Goal: Task Accomplishment & Management: Complete application form

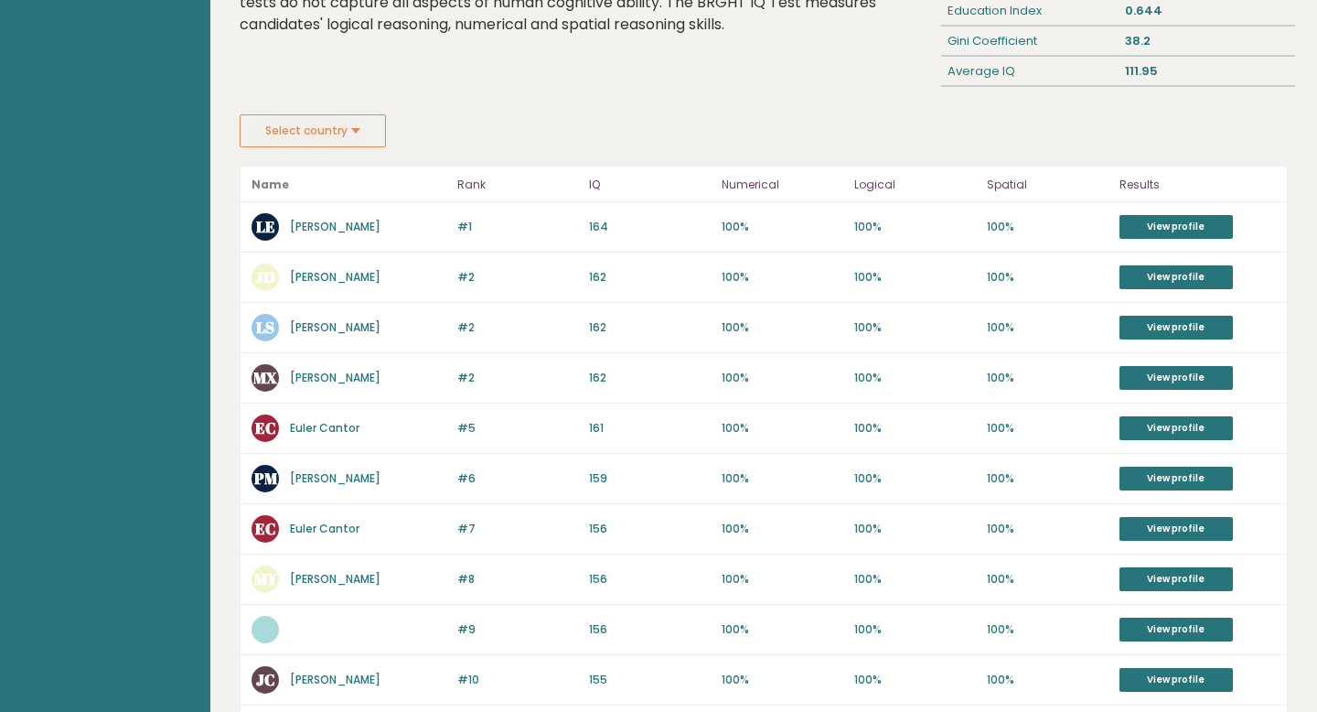
scroll to position [222, 0]
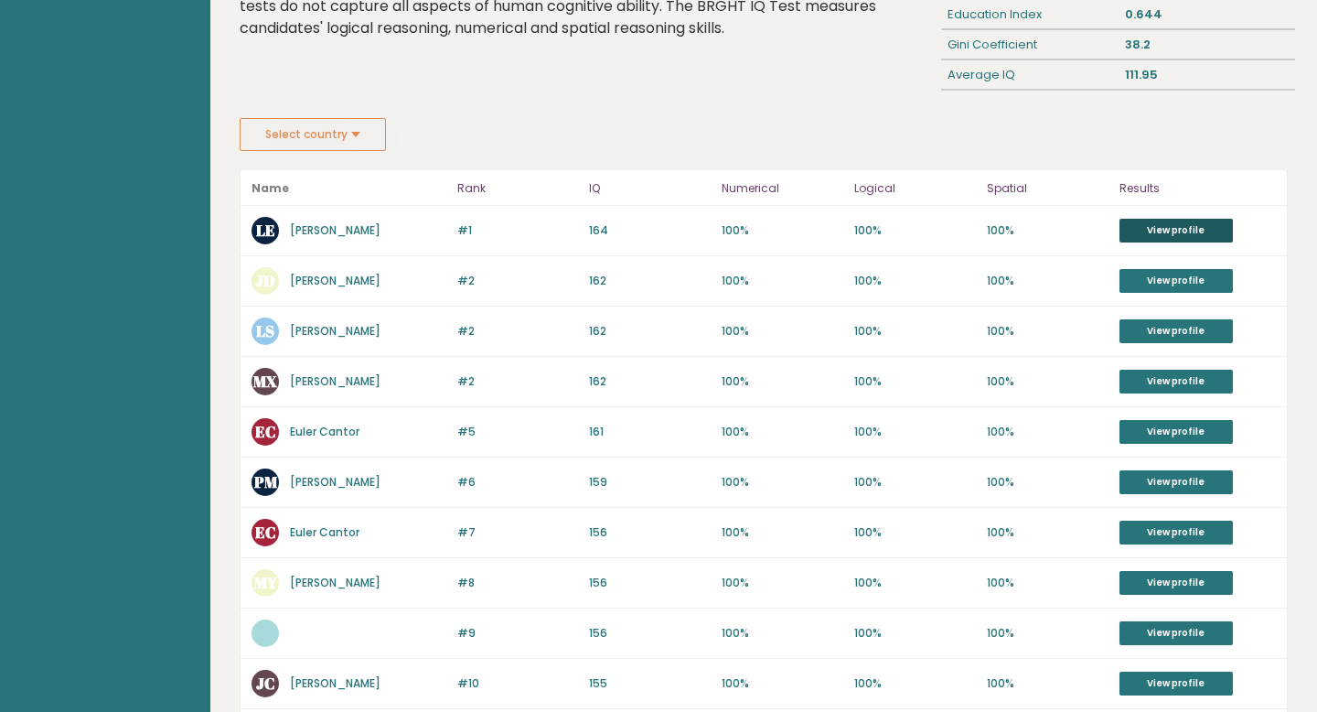
click at [1171, 223] on link "View profile" at bounding box center [1175, 231] width 113 height 24
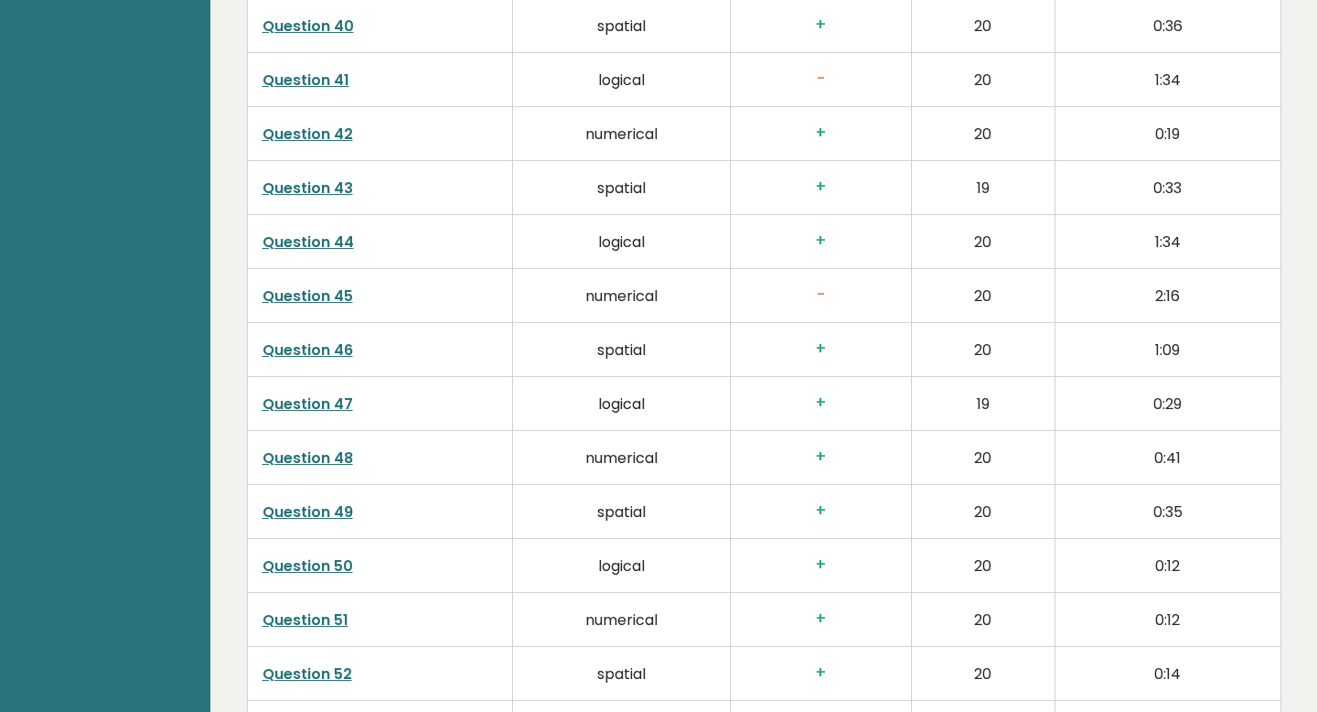
scroll to position [4894, 0]
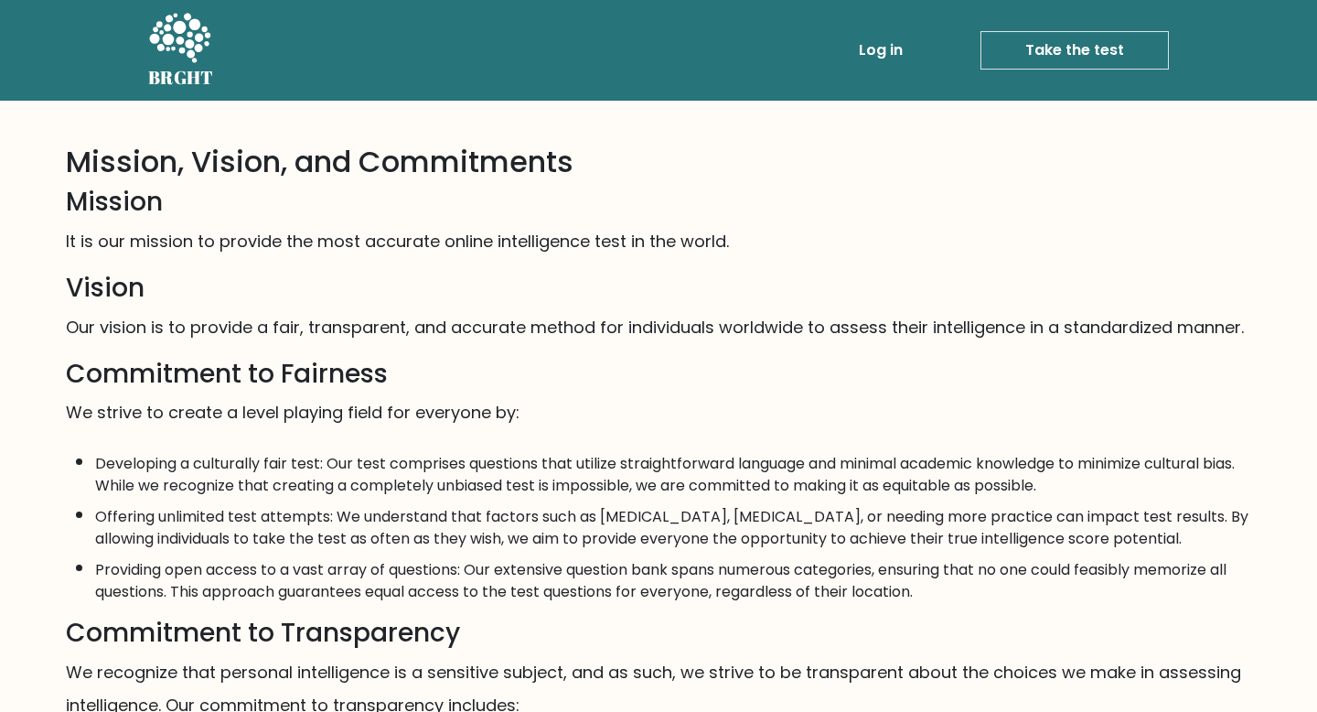
click at [1087, 43] on link "Take the test" at bounding box center [1074, 50] width 188 height 38
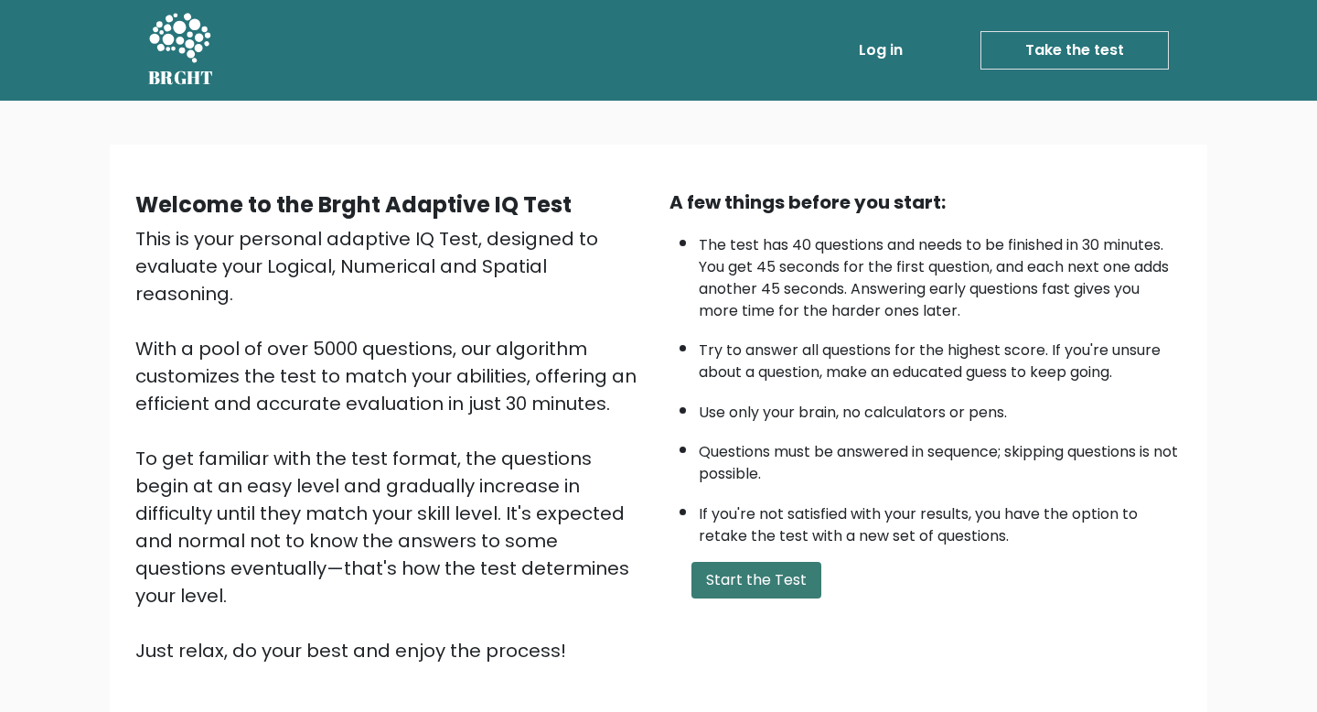
click at [776, 585] on button "Start the Test" at bounding box center [756, 580] width 130 height 37
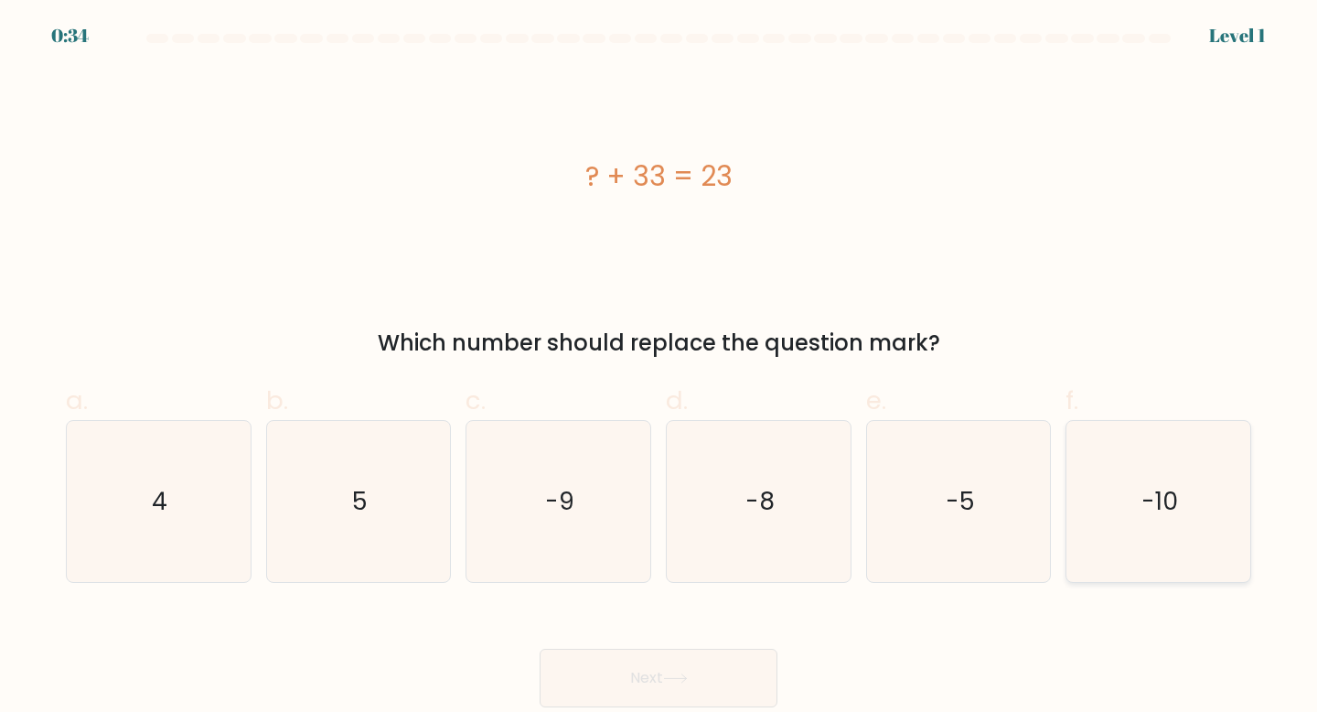
click at [1165, 484] on text "-10" at bounding box center [1159, 501] width 37 height 34
click at [659, 368] on input "f. -10" at bounding box center [659, 362] width 1 height 12
radio input "true"
click at [688, 676] on icon at bounding box center [675, 678] width 25 height 10
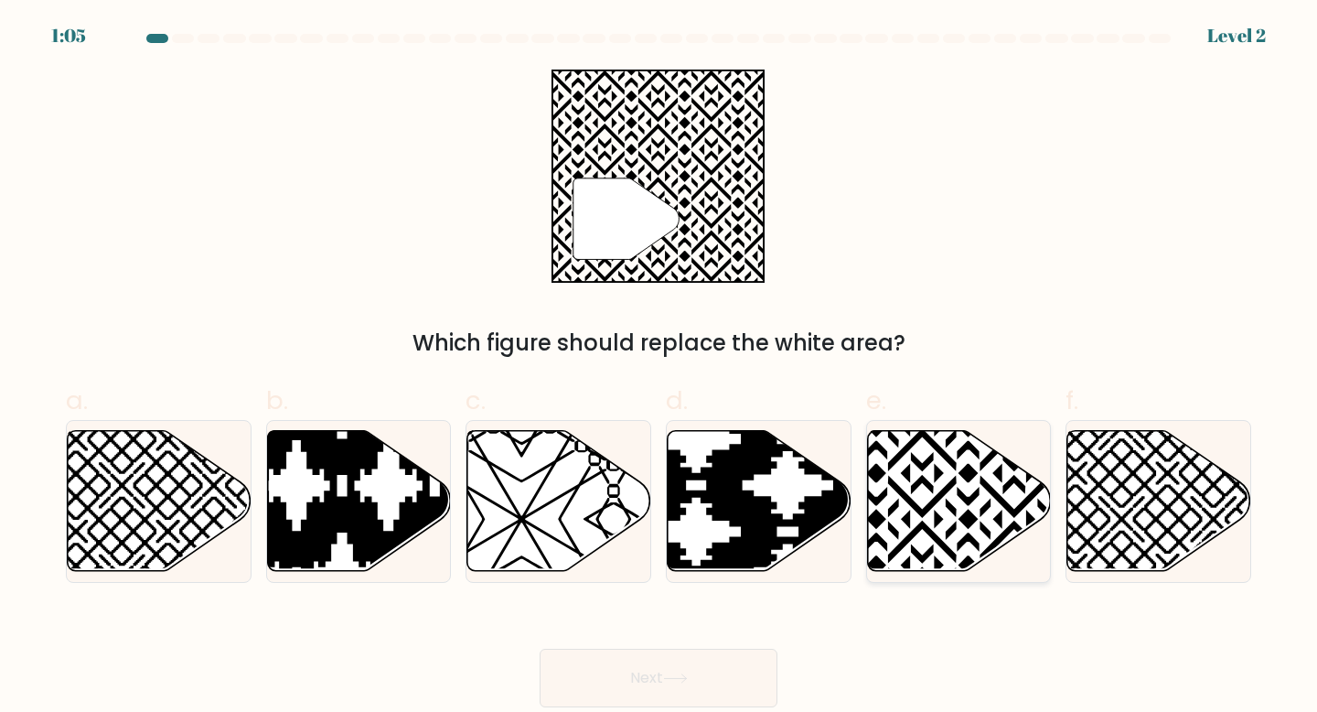
click at [960, 498] on icon at bounding box center [959, 500] width 184 height 141
click at [659, 368] on input "e." at bounding box center [659, 362] width 1 height 12
radio input "true"
click at [739, 662] on button "Next" at bounding box center [659, 677] width 238 height 59
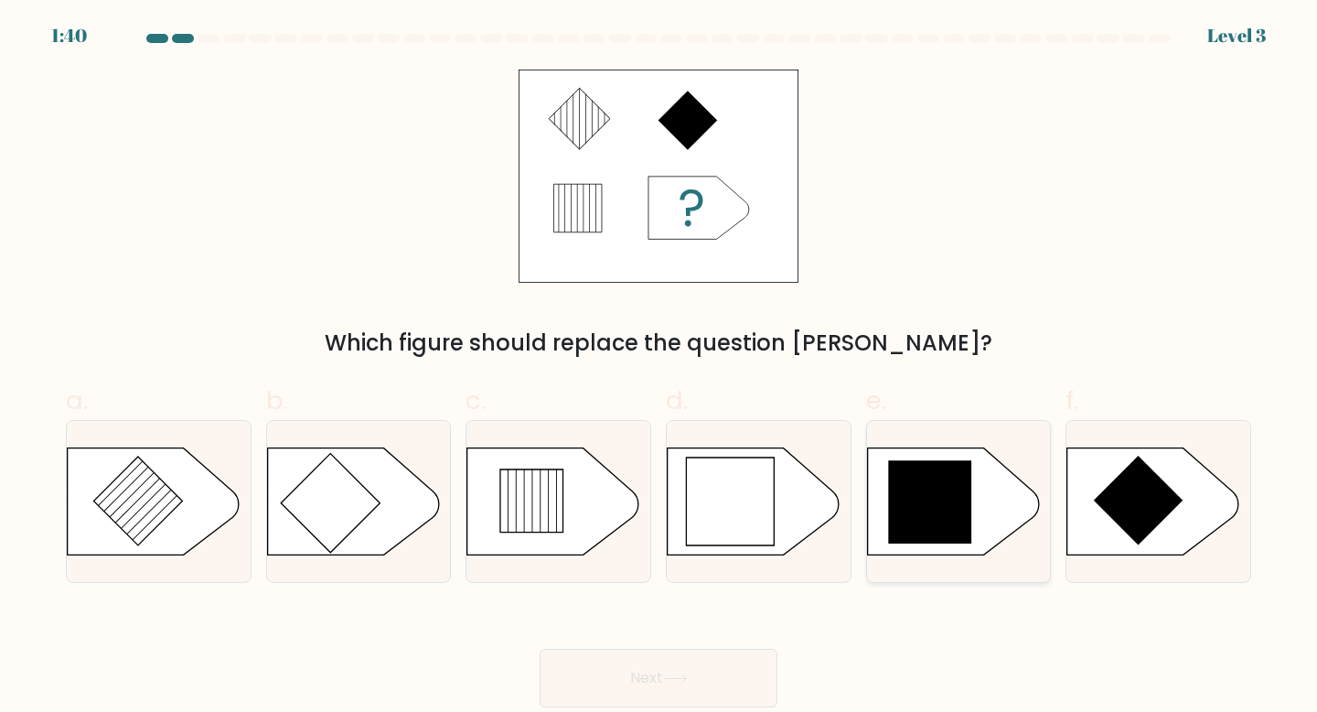
click at [937, 513] on icon at bounding box center [929, 501] width 83 height 83
click at [659, 368] on input "e." at bounding box center [659, 362] width 1 height 12
radio input "true"
click at [692, 666] on button "Next" at bounding box center [659, 677] width 238 height 59
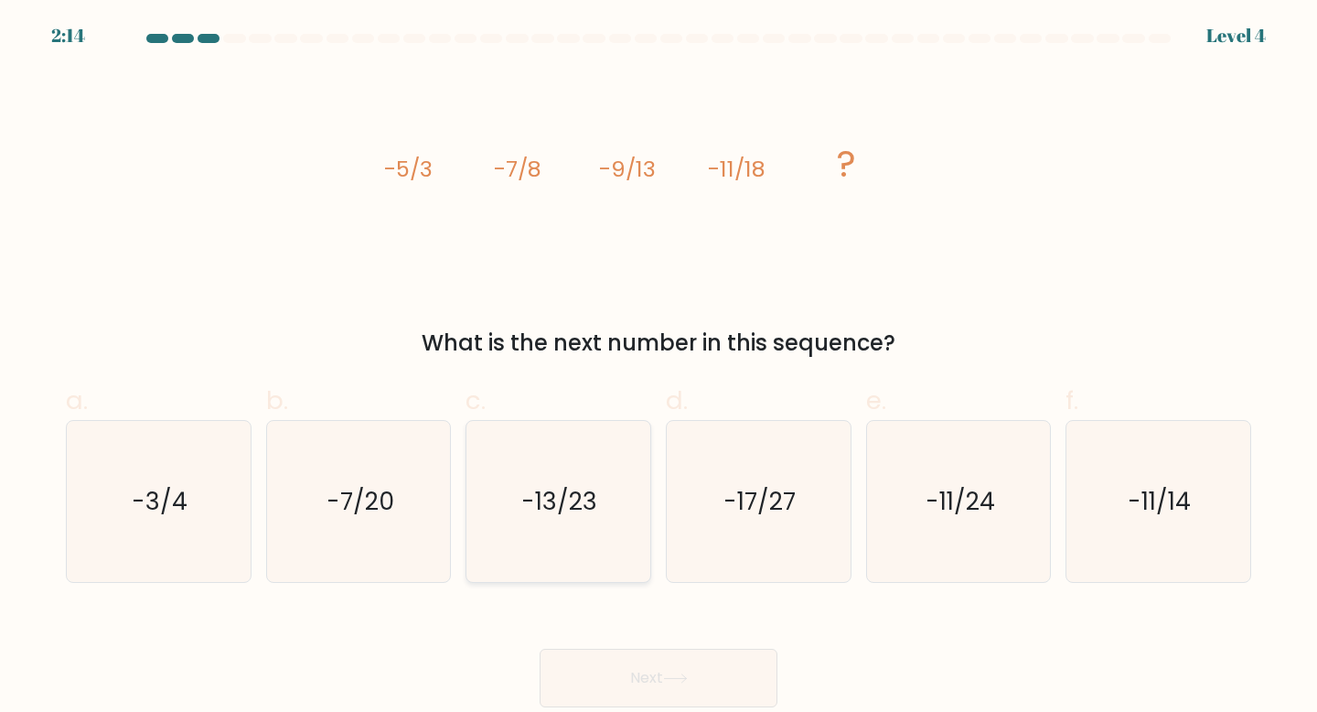
click at [572, 541] on icon "-13/23" at bounding box center [558, 502] width 162 height 162
click at [659, 368] on input "c. -13/23" at bounding box center [659, 362] width 1 height 12
radio input "true"
click at [676, 683] on icon at bounding box center [675, 678] width 25 height 10
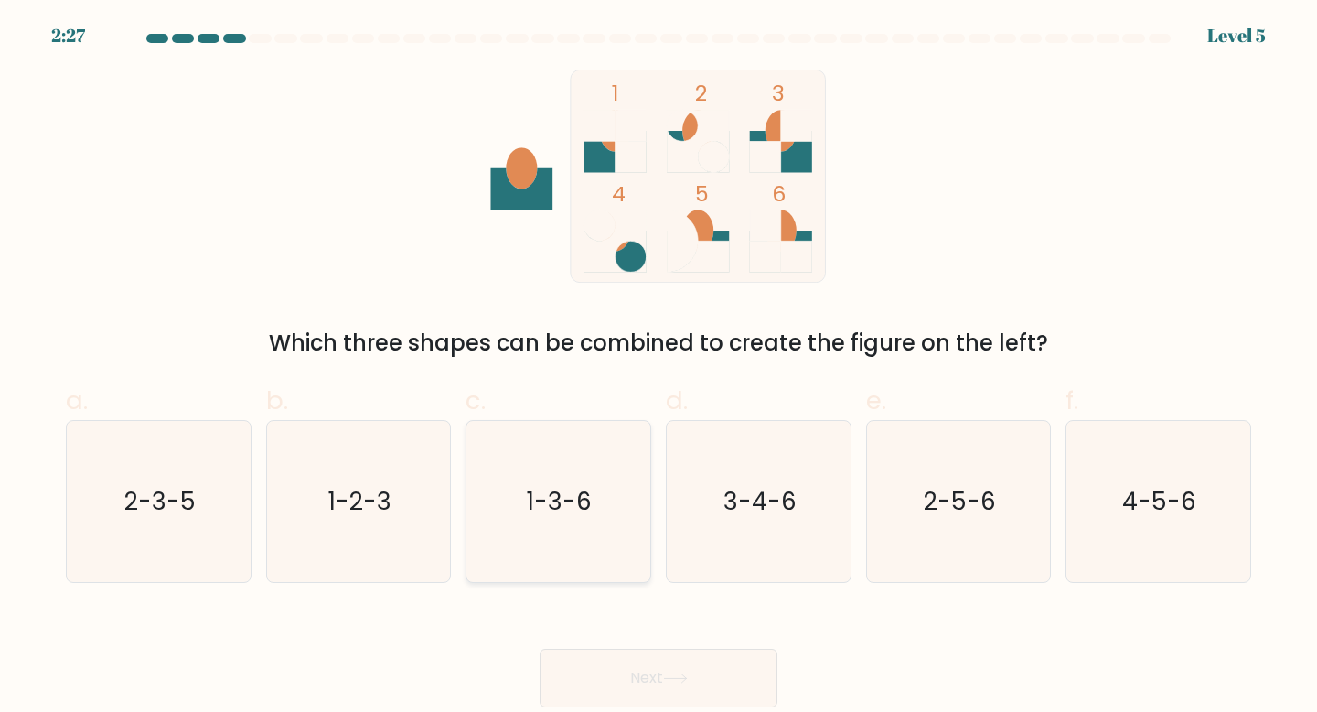
click at [576, 493] on text "1-3-6" at bounding box center [560, 501] width 65 height 34
click at [659, 368] on input "c. 1-3-6" at bounding box center [659, 362] width 1 height 12
radio input "true"
click at [637, 676] on button "Next" at bounding box center [659, 677] width 238 height 59
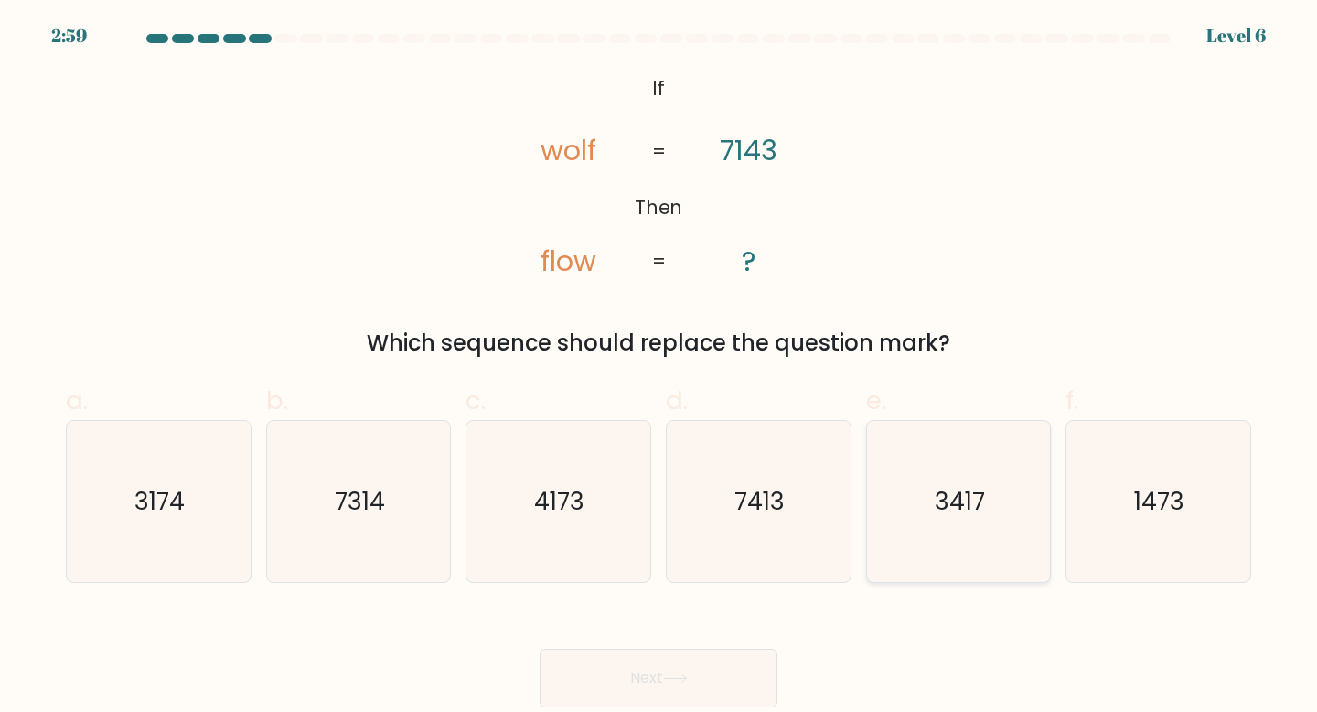
click at [995, 527] on icon "3417" at bounding box center [959, 502] width 162 height 162
click at [659, 368] on input "e. 3417" at bounding box center [659, 362] width 1 height 12
radio input "true"
click at [712, 673] on button "Next" at bounding box center [659, 677] width 238 height 59
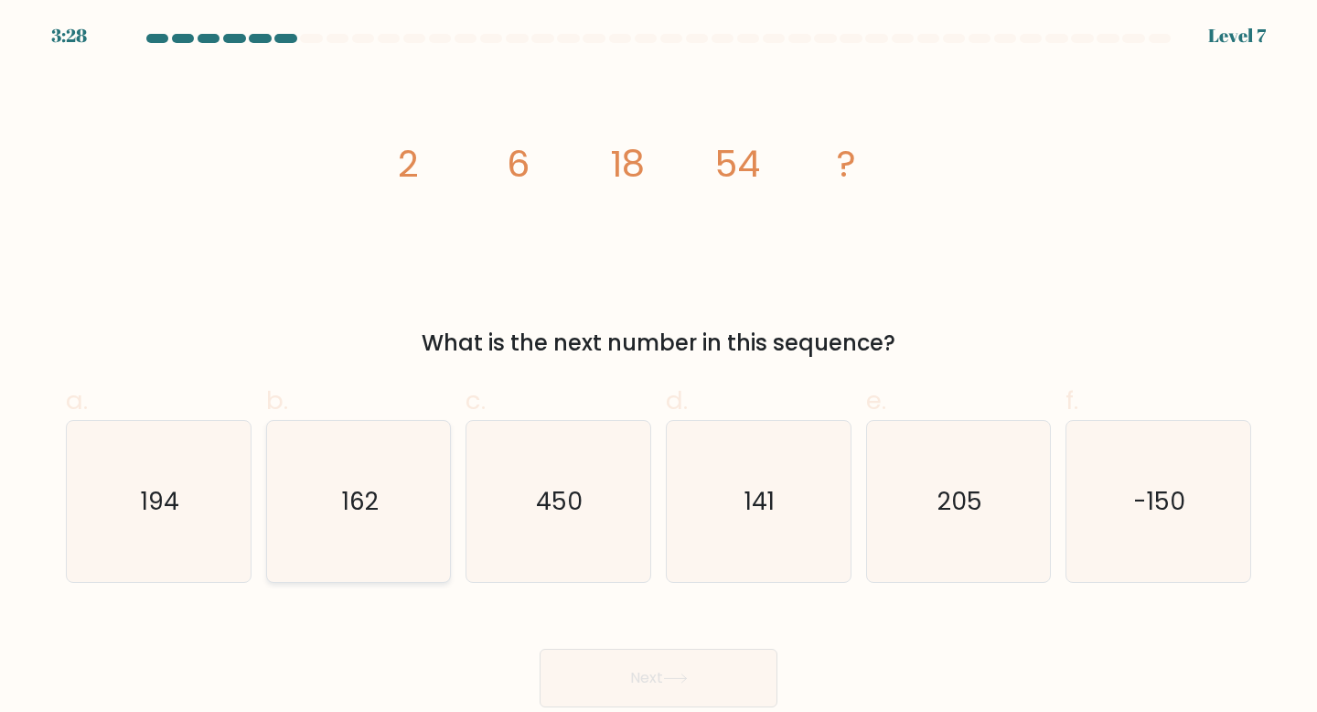
click at [336, 500] on icon "162" at bounding box center [359, 502] width 162 height 162
click at [659, 368] on input "b. 162" at bounding box center [659, 362] width 1 height 12
radio input "true"
click at [622, 676] on button "Next" at bounding box center [659, 677] width 238 height 59
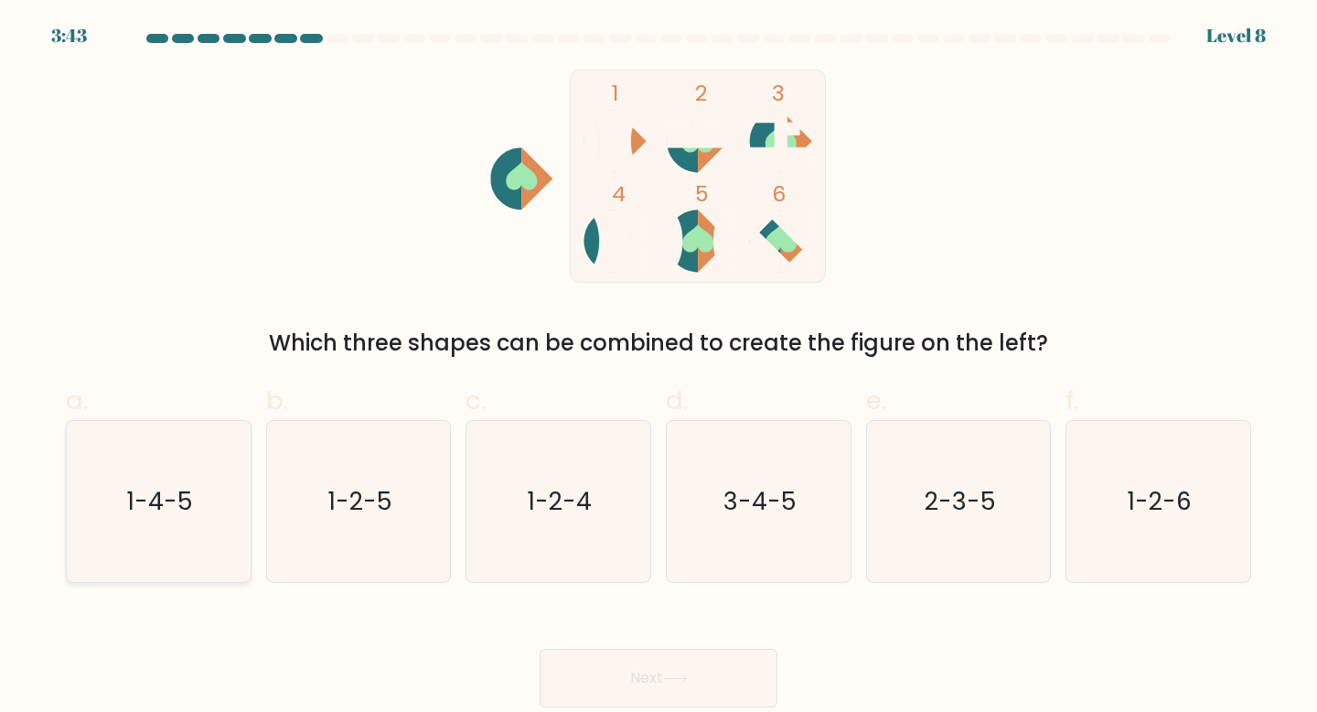
click at [141, 481] on icon "1-4-5" at bounding box center [159, 502] width 162 height 162
click at [659, 368] on input "a. 1-4-5" at bounding box center [659, 362] width 1 height 12
radio input "true"
click at [668, 669] on button "Next" at bounding box center [659, 677] width 238 height 59
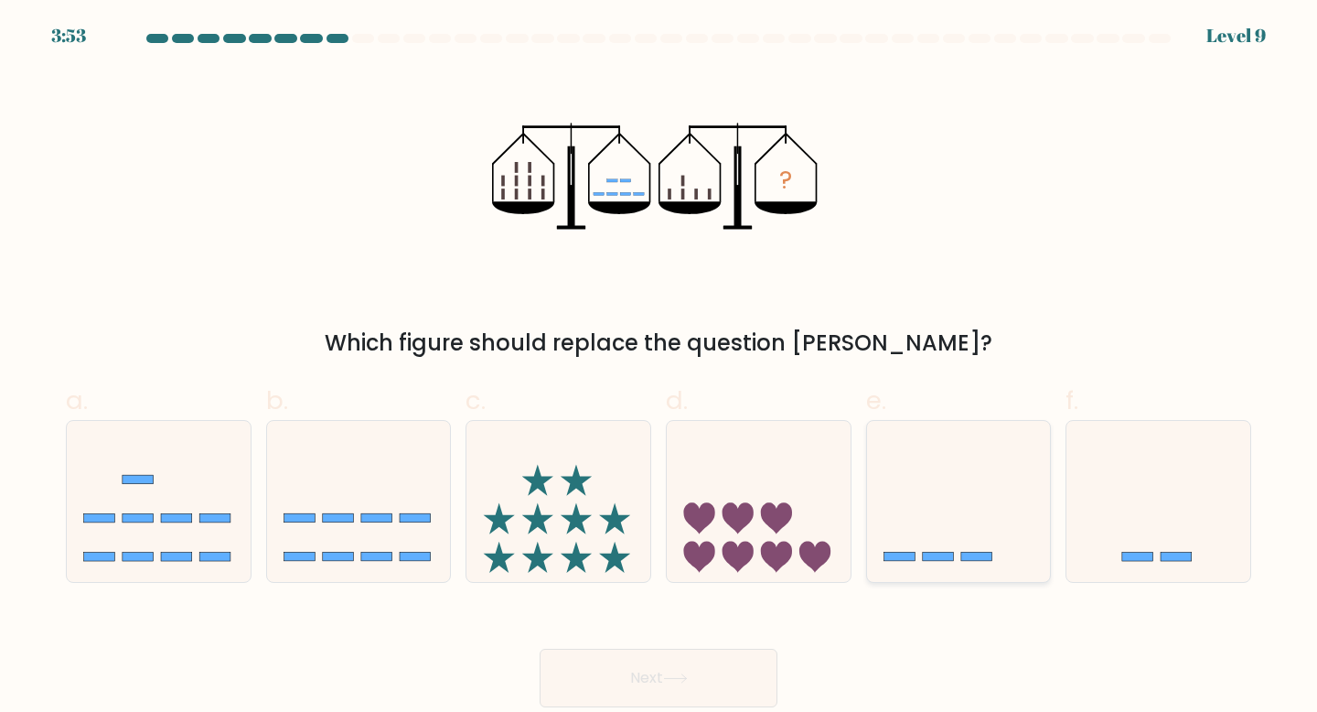
click at [945, 489] on icon at bounding box center [959, 501] width 184 height 152
click at [659, 368] on input "e." at bounding box center [659, 362] width 1 height 12
radio input "true"
click at [706, 668] on button "Next" at bounding box center [659, 677] width 238 height 59
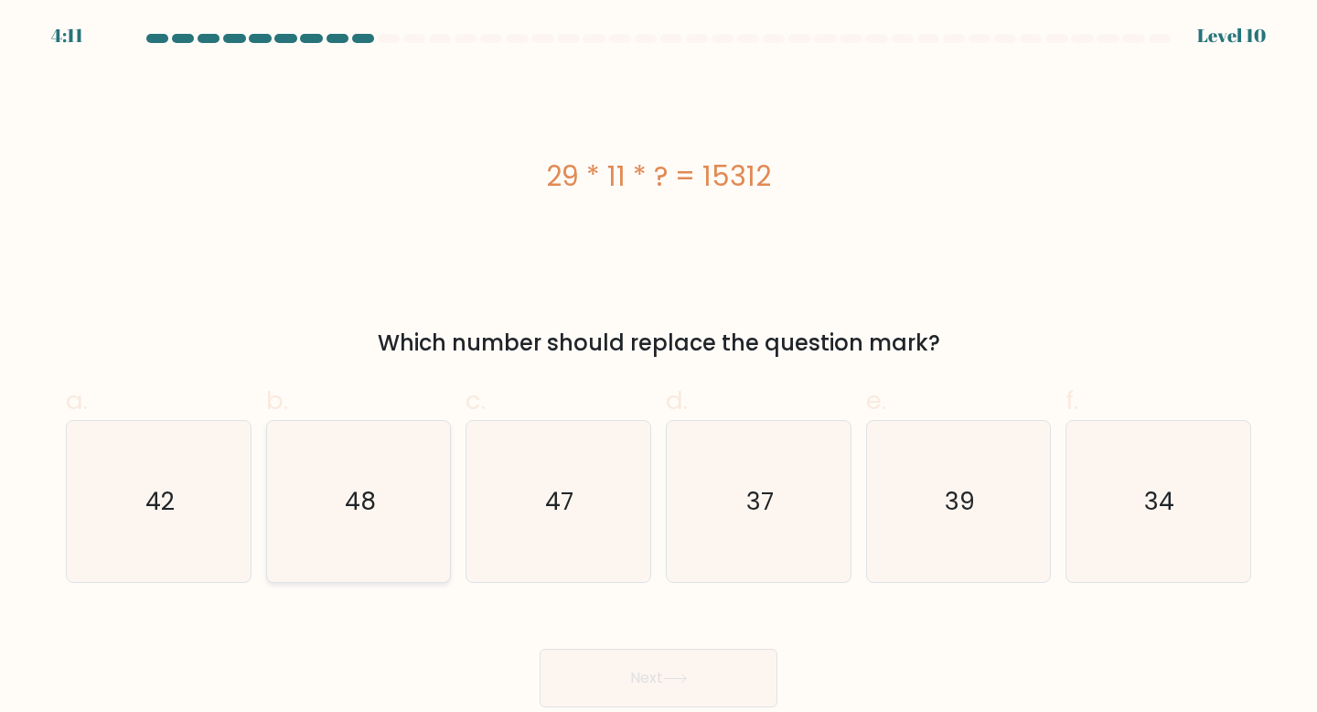
click at [368, 491] on text "48" at bounding box center [360, 501] width 31 height 34
click at [659, 368] on input "b. 48" at bounding box center [659, 362] width 1 height 12
radio input "true"
click at [725, 684] on button "Next" at bounding box center [659, 677] width 238 height 59
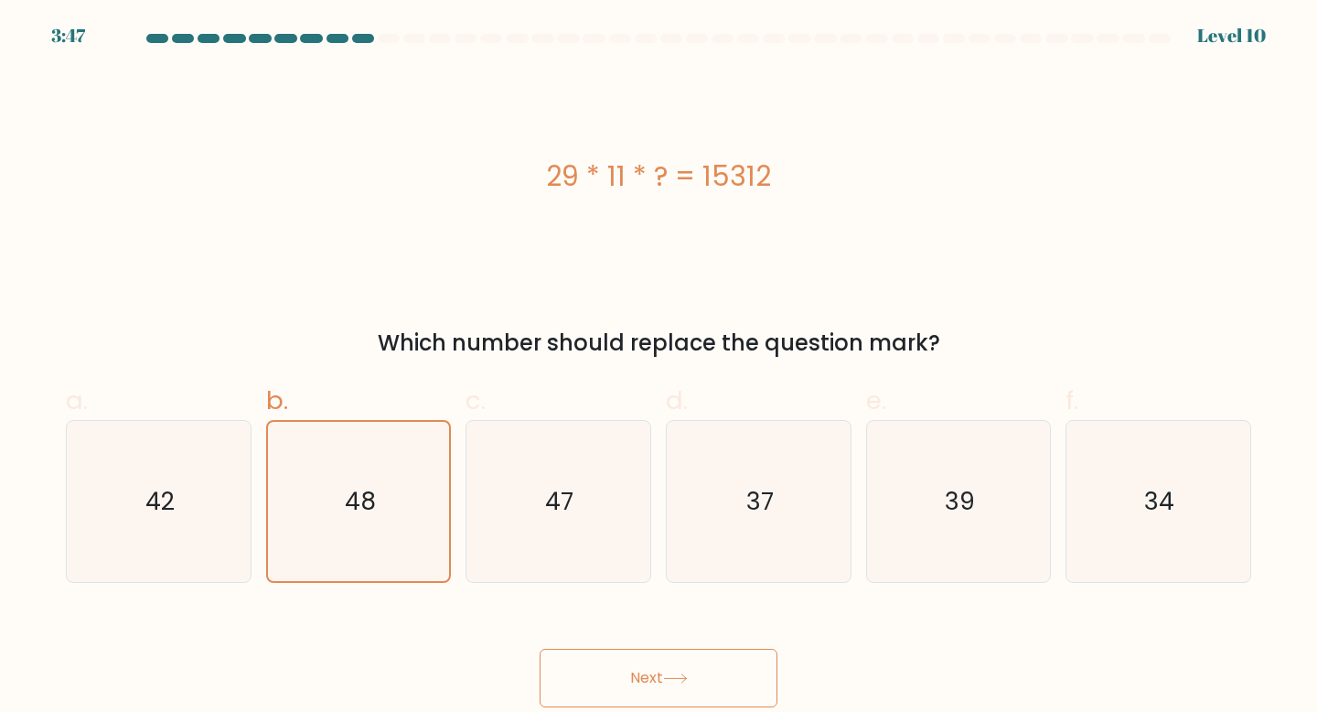
click at [717, 674] on button "Next" at bounding box center [659, 677] width 238 height 59
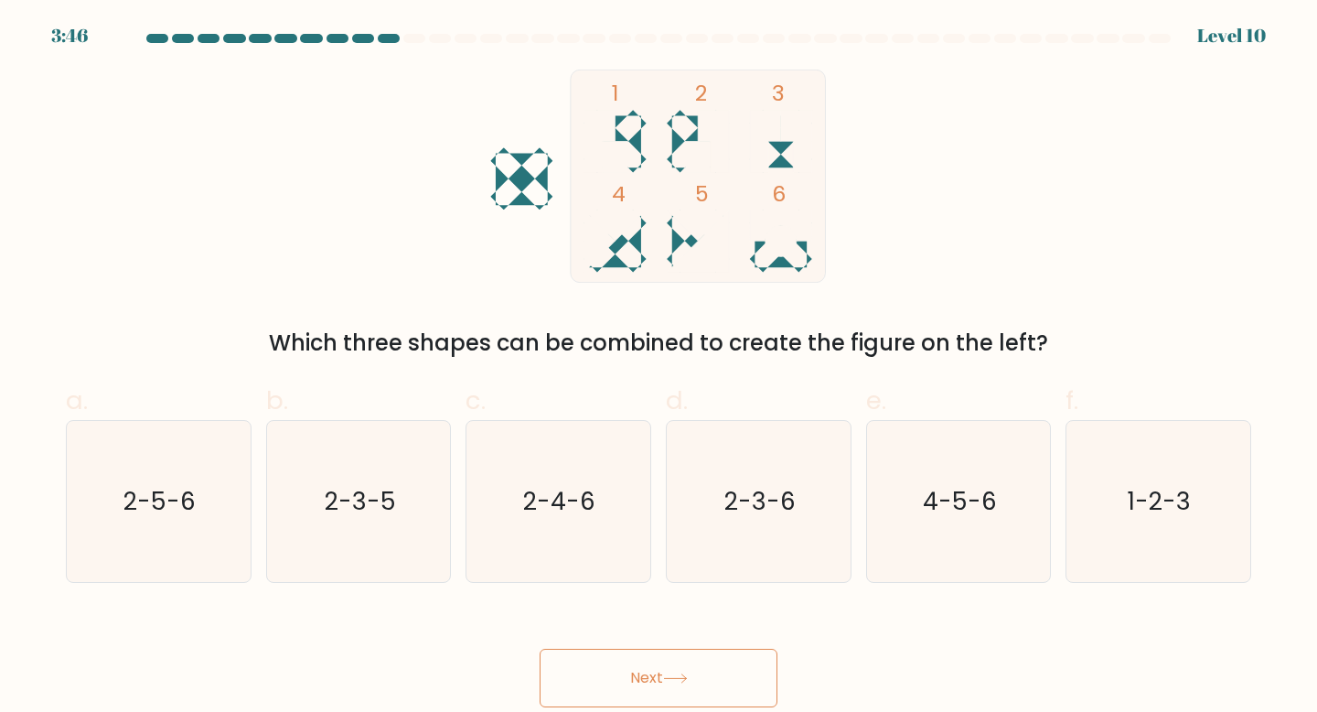
click at [717, 674] on button "Next" at bounding box center [659, 677] width 238 height 59
click at [1176, 505] on text "1-2-3" at bounding box center [1160, 501] width 63 height 34
click at [659, 368] on input "f. 1-2-3" at bounding box center [659, 362] width 1 height 12
radio input "true"
click at [712, 677] on button "Next" at bounding box center [659, 677] width 238 height 59
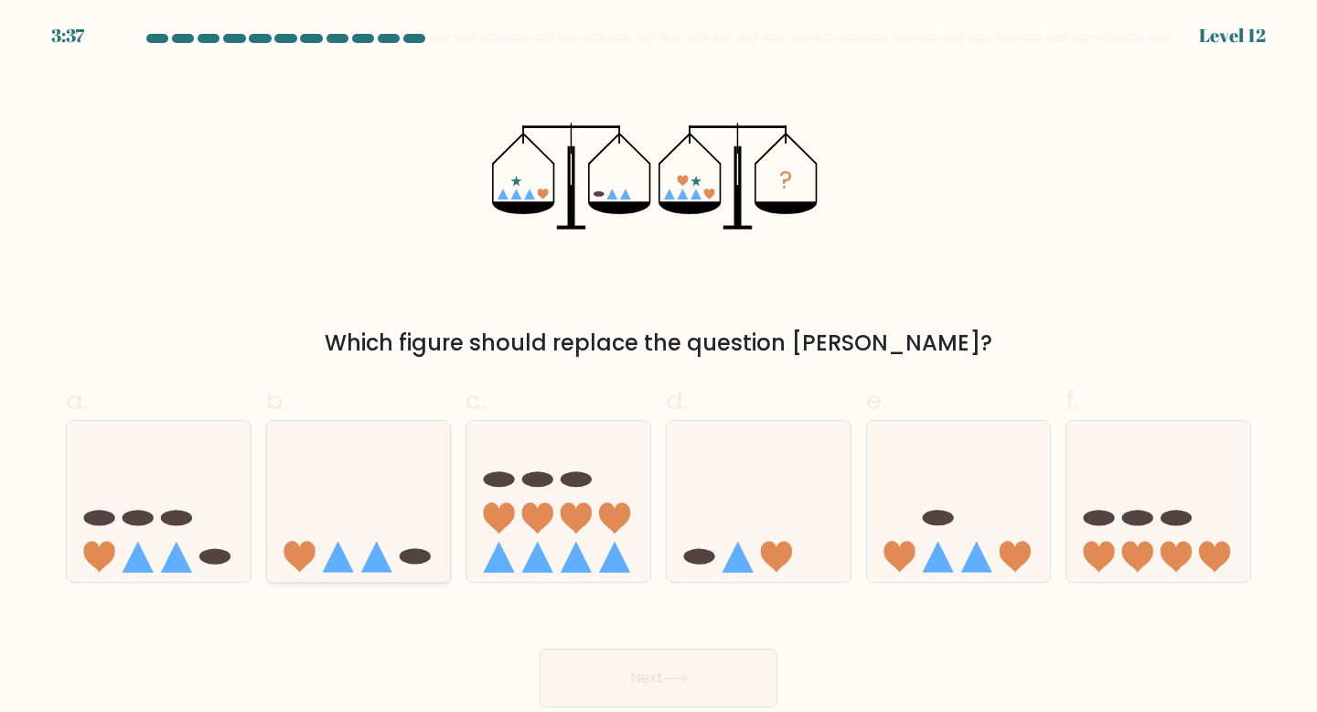
click at [361, 495] on icon at bounding box center [359, 501] width 184 height 152
click at [659, 368] on input "b." at bounding box center [659, 362] width 1 height 12
radio input "true"
click at [636, 679] on button "Next" at bounding box center [659, 677] width 238 height 59
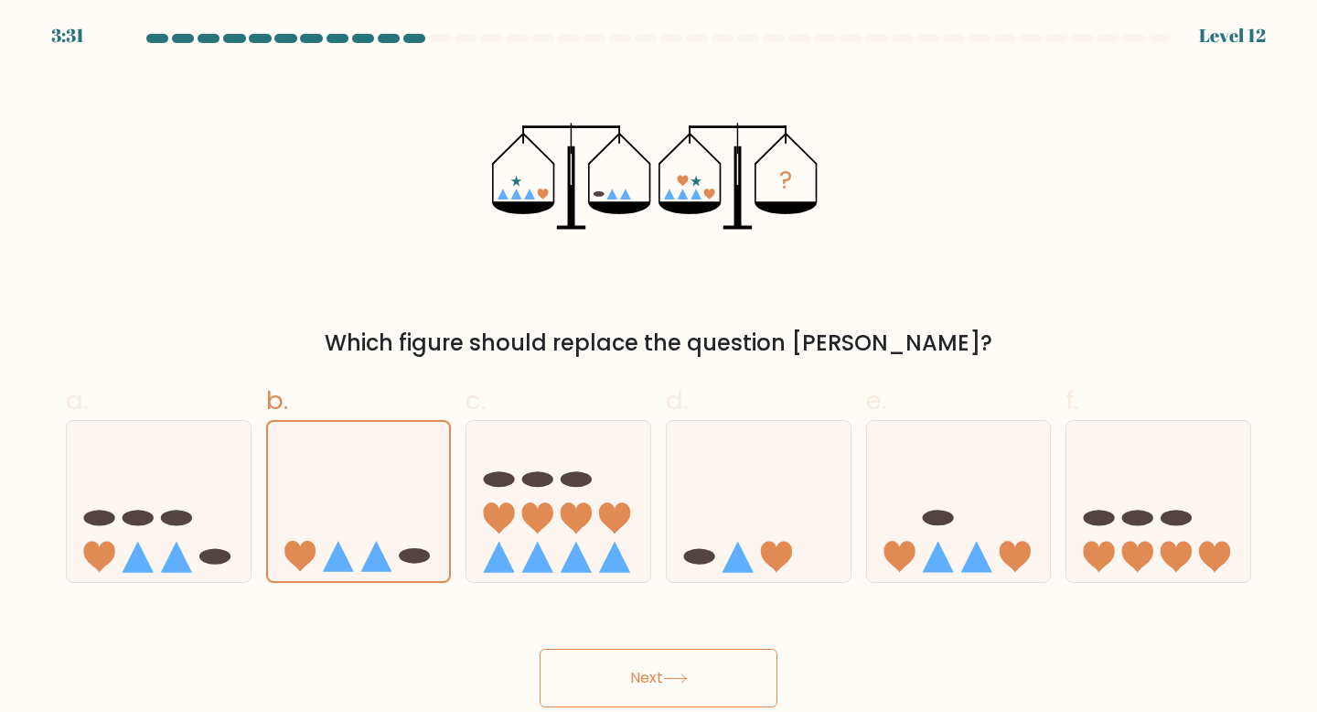
click at [688, 678] on icon at bounding box center [675, 678] width 25 height 10
click at [671, 681] on icon at bounding box center [675, 678] width 25 height 10
click at [624, 683] on button "Next" at bounding box center [659, 677] width 238 height 59
click at [654, 671] on button "Next" at bounding box center [659, 677] width 238 height 59
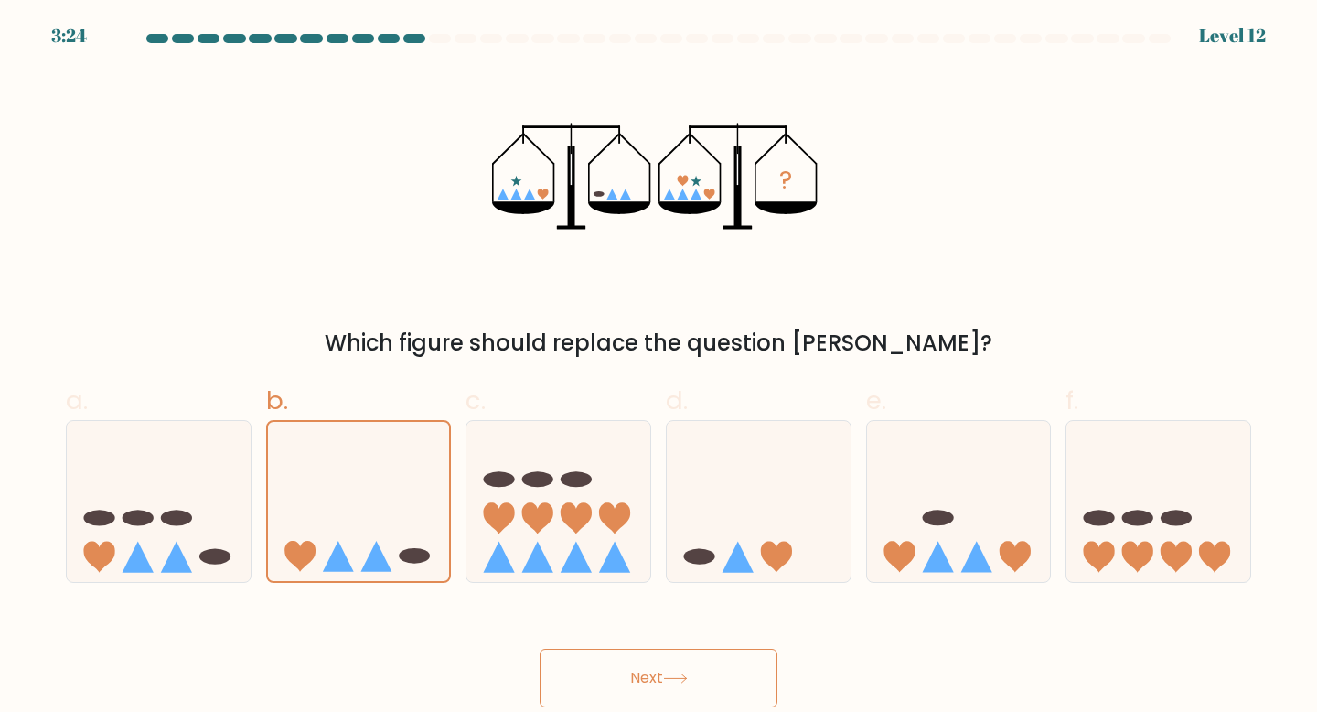
click at [654, 671] on button "Next" at bounding box center [659, 677] width 238 height 59
click at [845, 665] on div "Next" at bounding box center [658, 656] width 1207 height 102
click at [702, 680] on button "Next" at bounding box center [659, 677] width 238 height 59
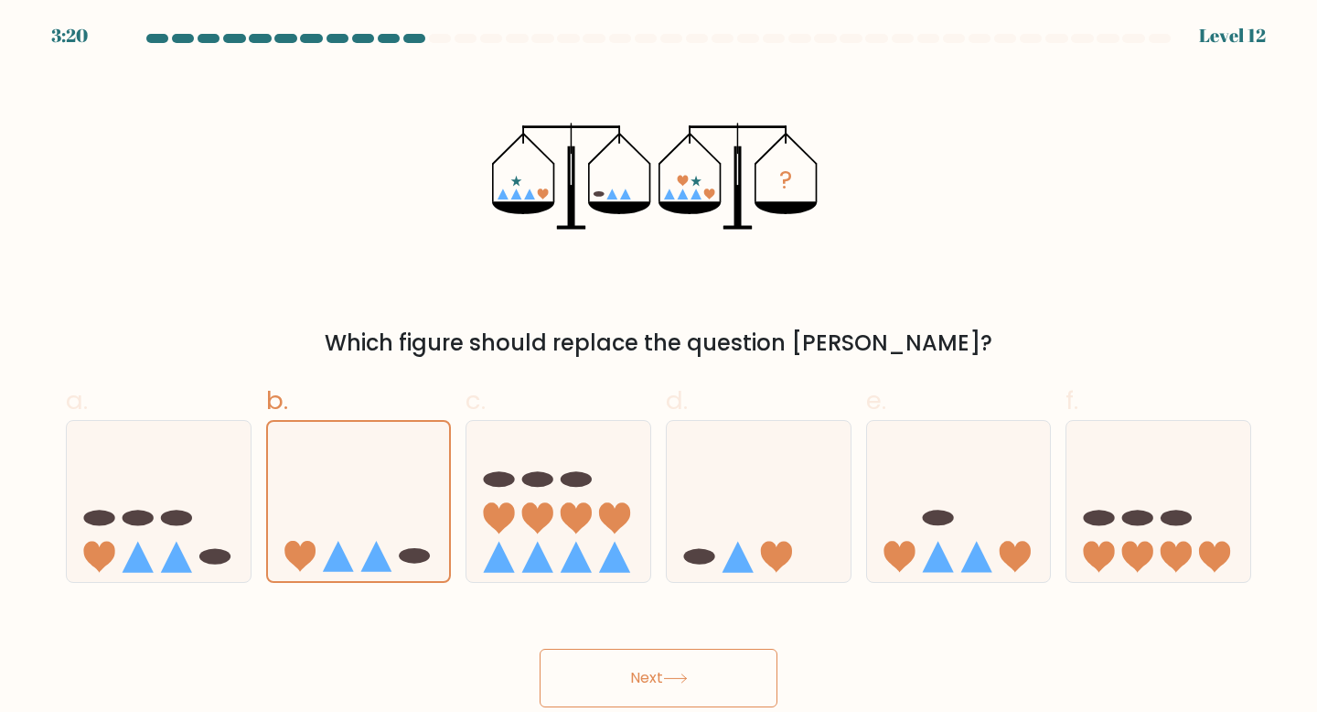
click at [702, 680] on button "Next" at bounding box center [659, 677] width 238 height 59
click at [372, 509] on icon at bounding box center [359, 501] width 182 height 151
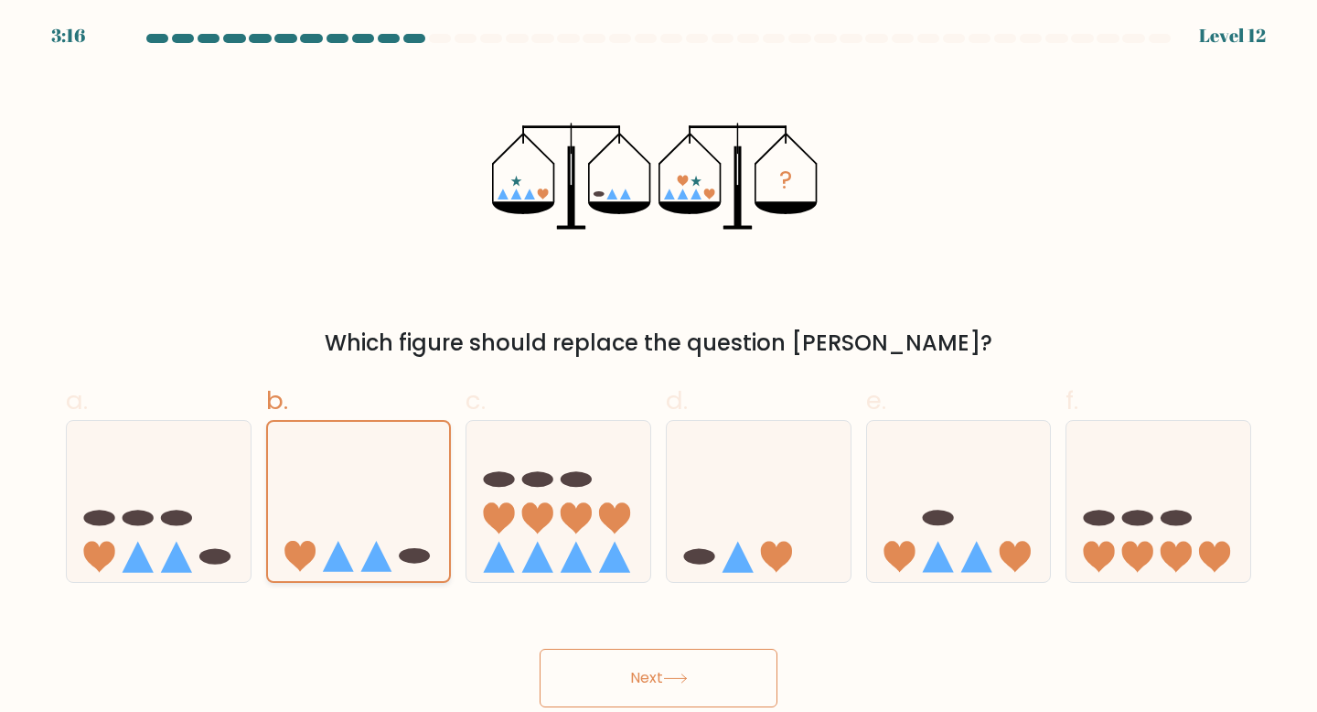
click at [659, 368] on input "b." at bounding box center [659, 362] width 1 height 12
click at [640, 685] on button "Next" at bounding box center [659, 677] width 238 height 59
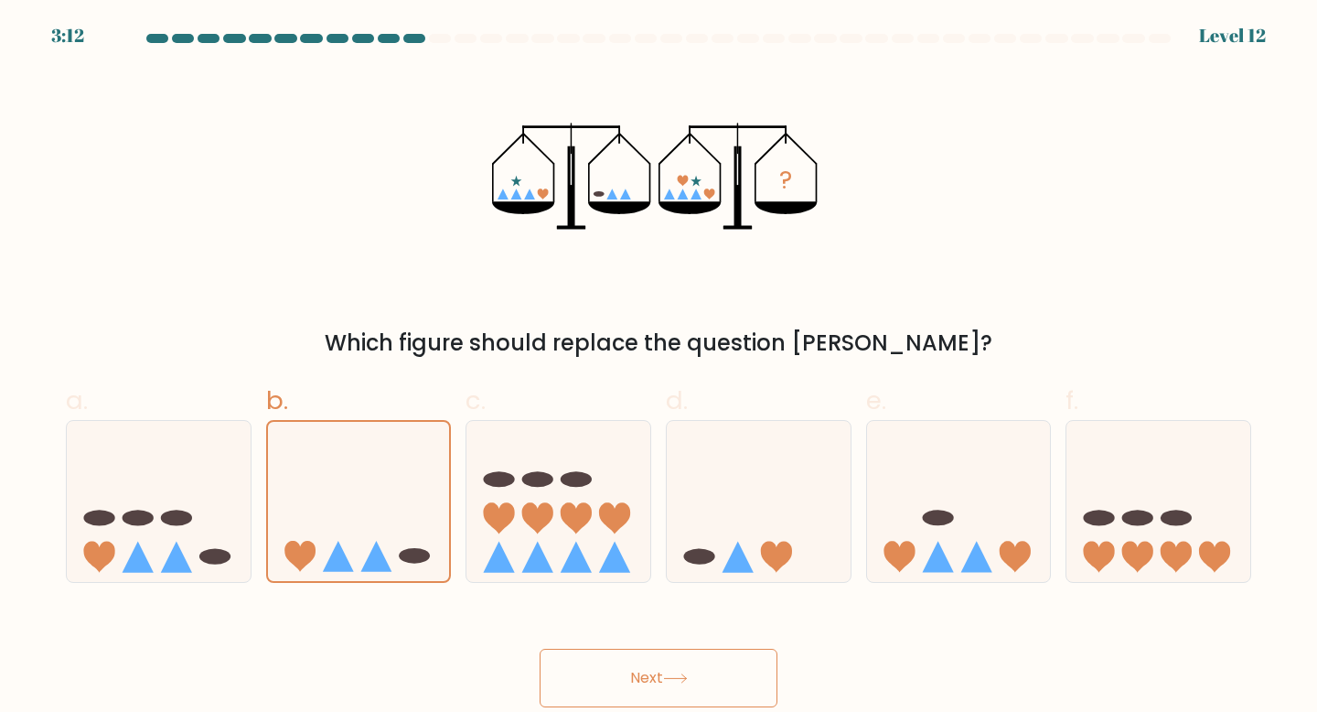
click at [640, 685] on button "Next" at bounding box center [659, 677] width 238 height 59
click at [553, 488] on icon at bounding box center [558, 501] width 184 height 152
click at [659, 368] on input "c." at bounding box center [659, 362] width 1 height 12
radio input "true"
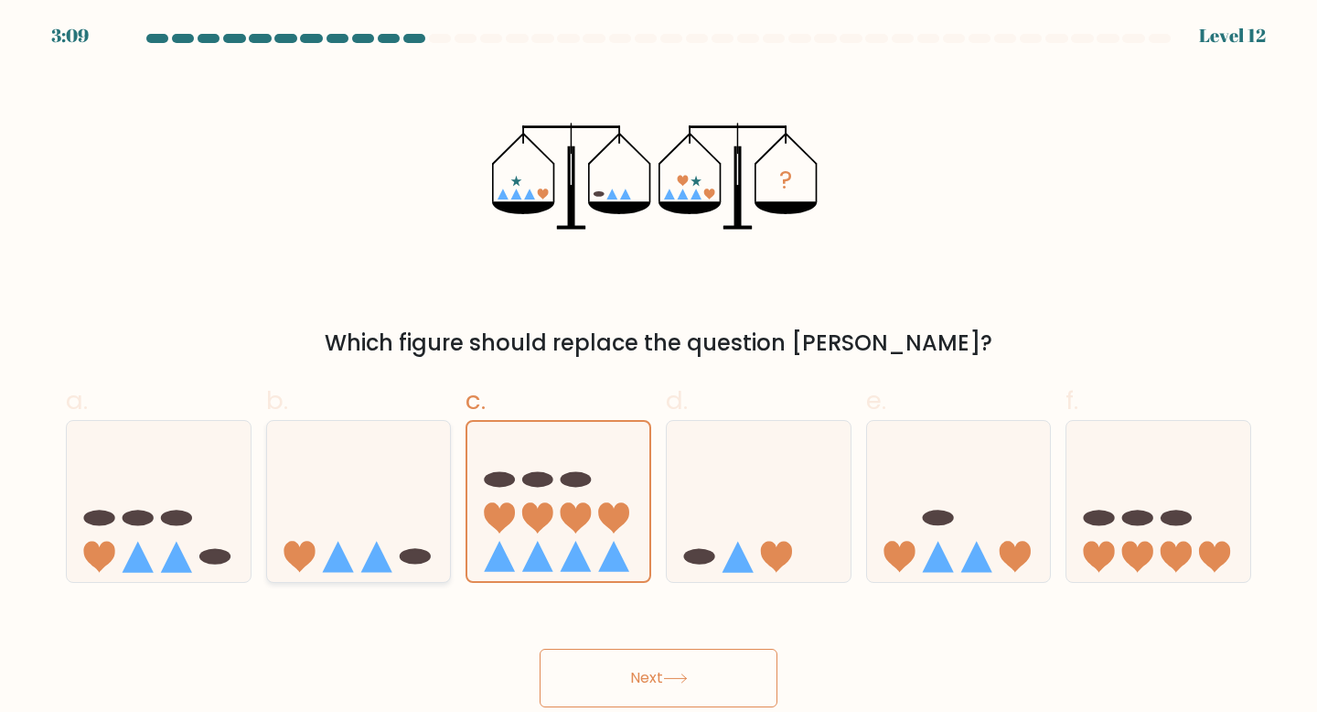
click at [436, 482] on icon at bounding box center [359, 501] width 184 height 152
click at [659, 368] on input "b." at bounding box center [659, 362] width 1 height 12
radio input "true"
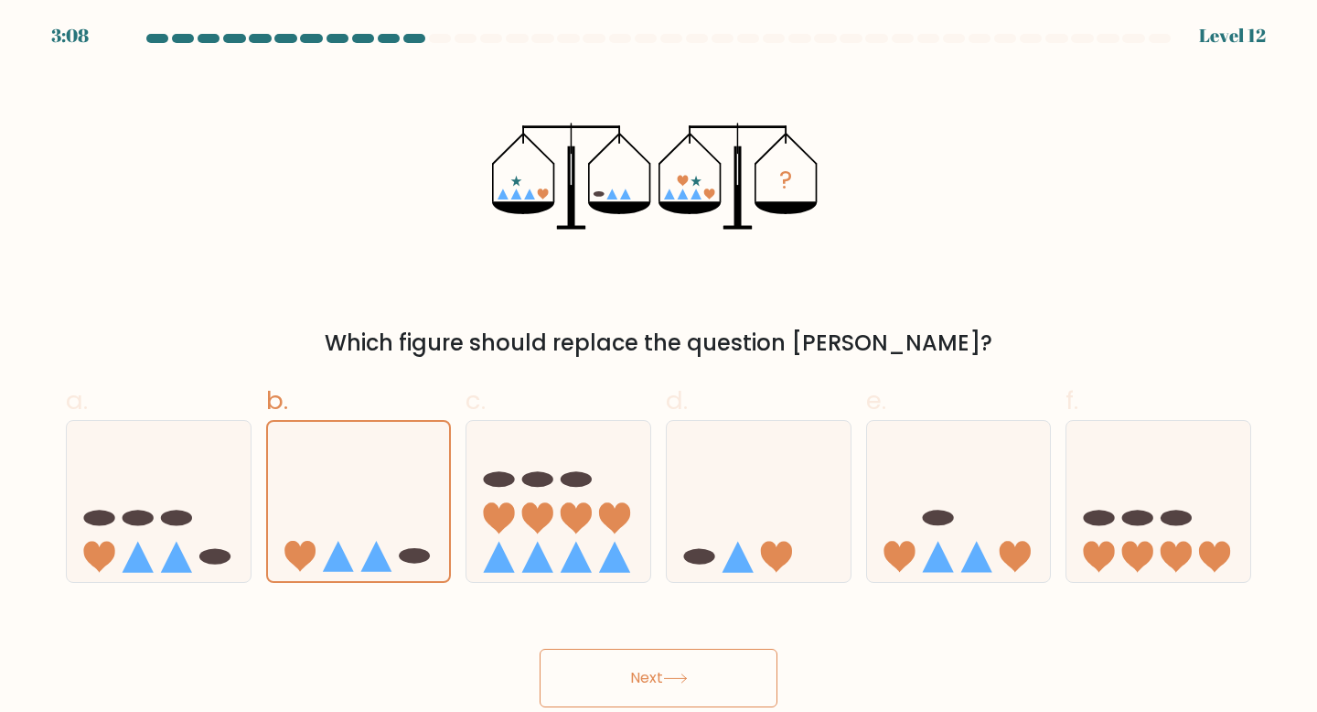
click at [744, 695] on button "Next" at bounding box center [659, 677] width 238 height 59
click at [746, 678] on button "Next" at bounding box center [659, 677] width 238 height 59
click at [690, 711] on body "3:06 Level 12" at bounding box center [658, 356] width 1317 height 712
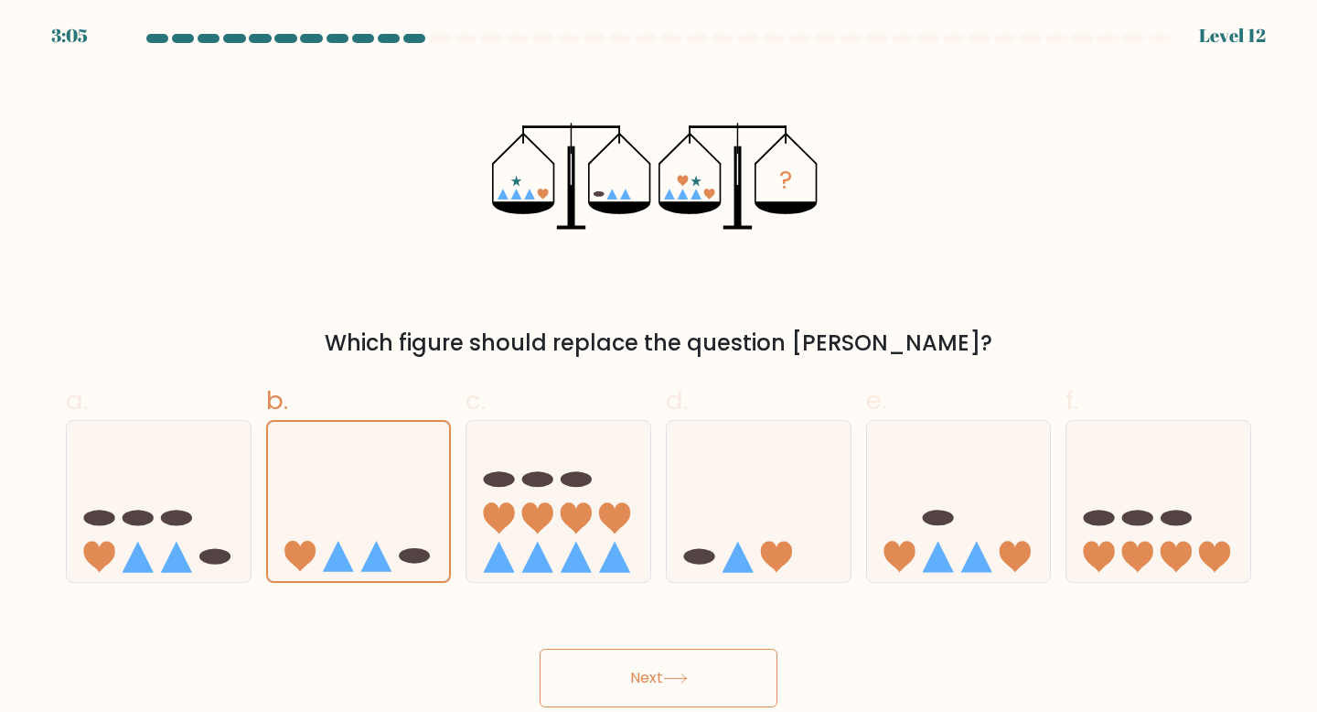
click at [701, 672] on button "Next" at bounding box center [659, 677] width 238 height 59
click at [670, 707] on body "3:03 Level 12" at bounding box center [658, 356] width 1317 height 712
click at [668, 710] on body "3:02 Level 12" at bounding box center [658, 356] width 1317 height 712
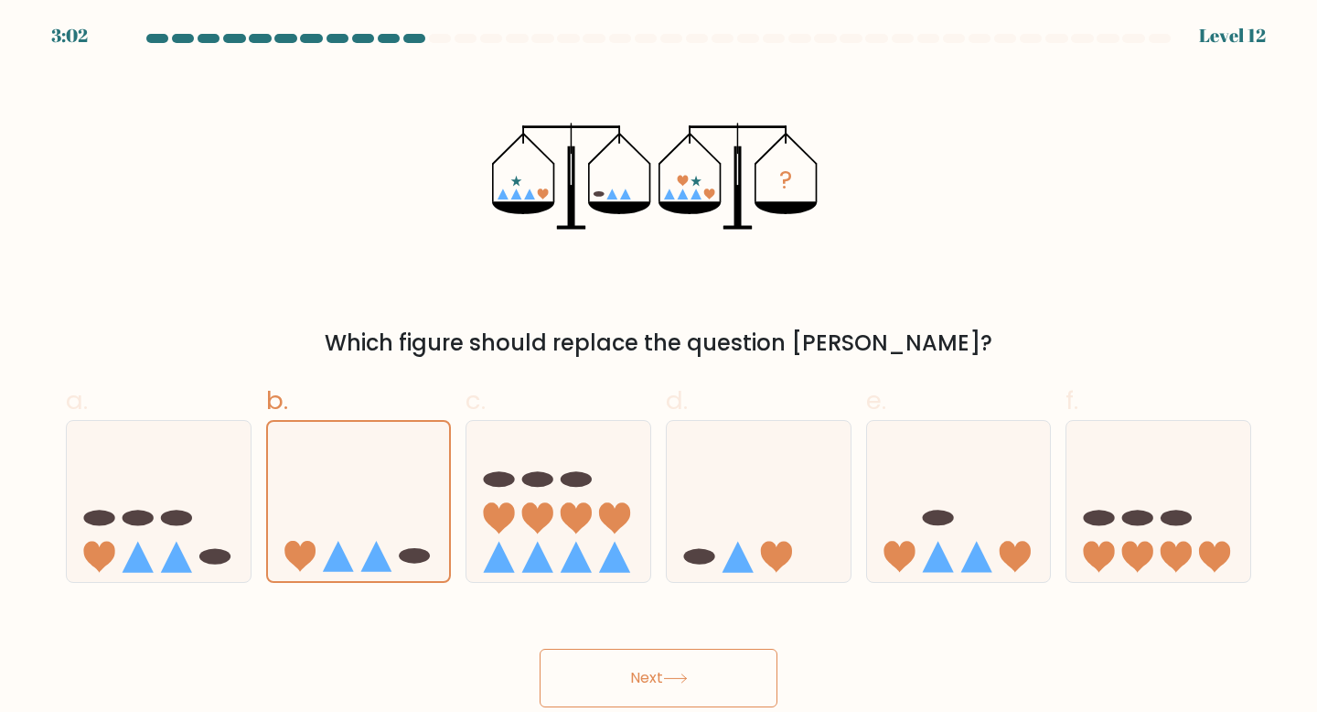
click at [696, 669] on button "Next" at bounding box center [659, 677] width 238 height 59
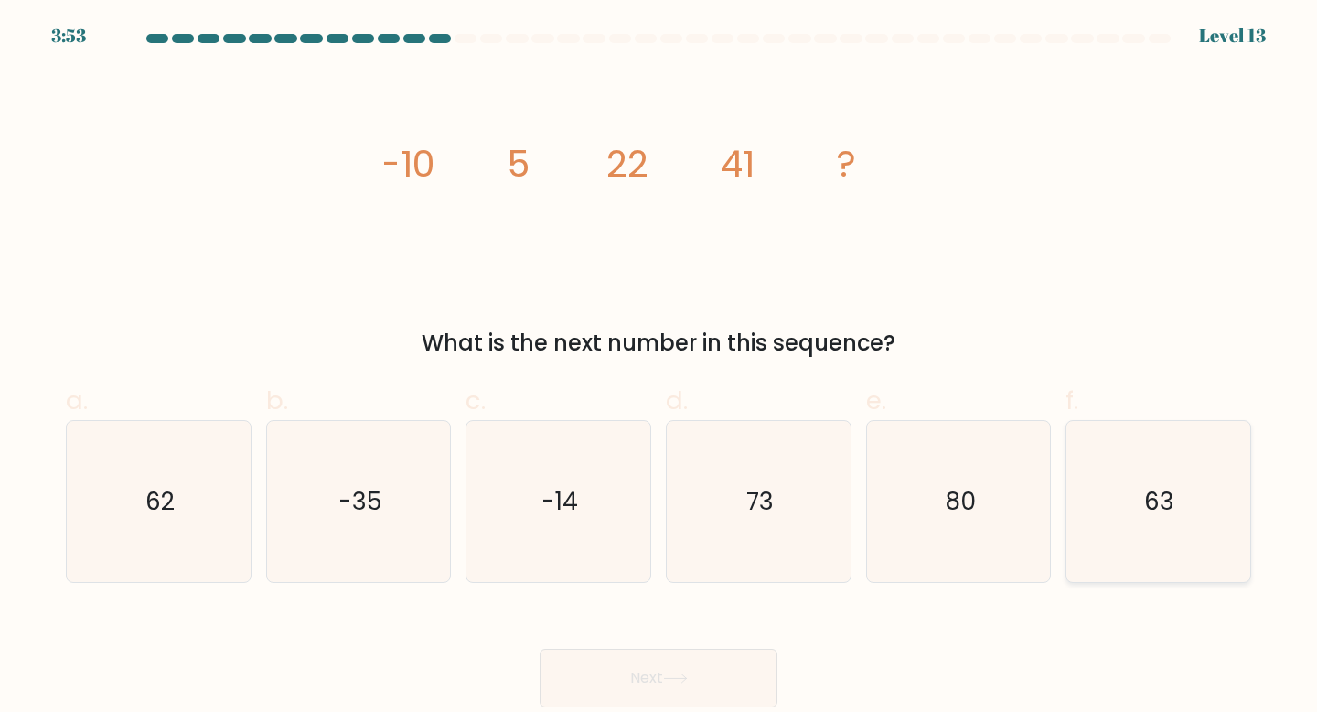
click at [1187, 476] on icon "63" at bounding box center [1158, 502] width 162 height 162
click at [659, 368] on input "f. 63" at bounding box center [659, 362] width 1 height 12
radio input "true"
click at [712, 661] on button "Next" at bounding box center [659, 677] width 238 height 59
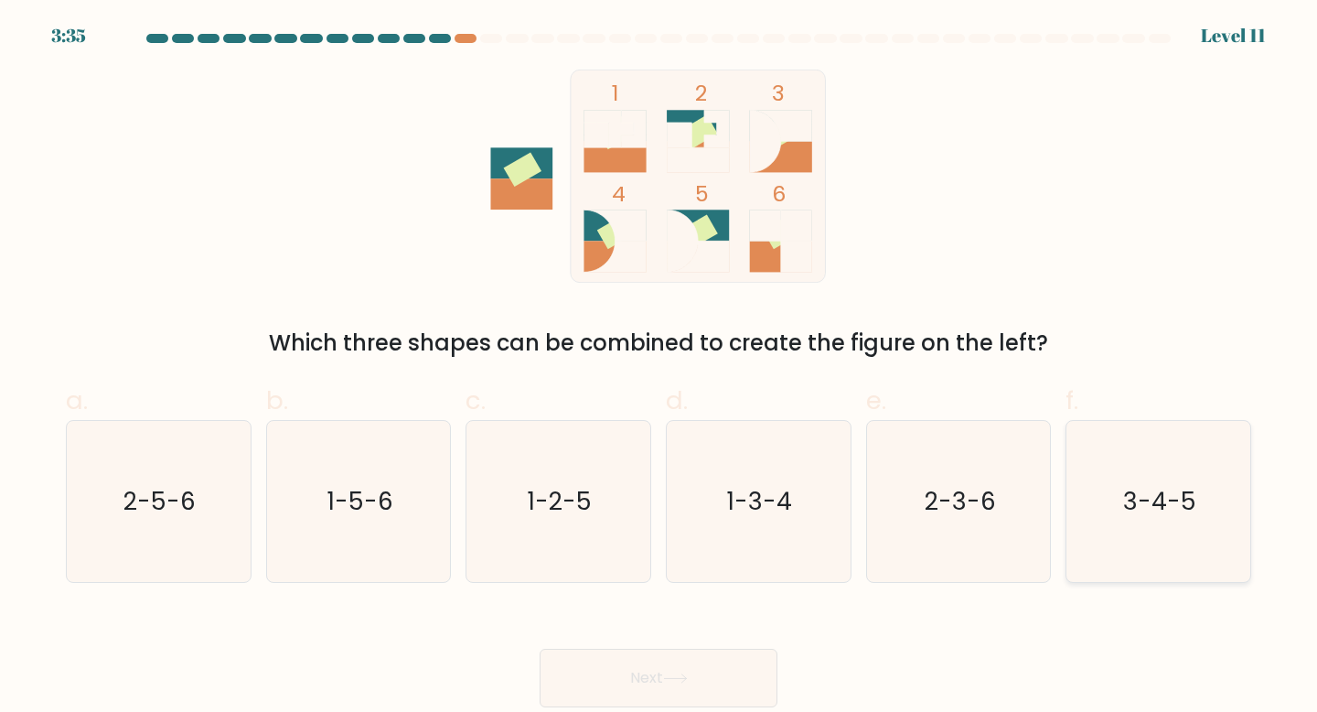
click at [1147, 526] on icon "3-4-5" at bounding box center [1158, 502] width 162 height 162
click at [659, 368] on input "f. 3-4-5" at bounding box center [659, 362] width 1 height 12
radio input "true"
click at [703, 678] on button "Next" at bounding box center [659, 677] width 238 height 59
click at [733, 664] on button "Next" at bounding box center [659, 677] width 238 height 59
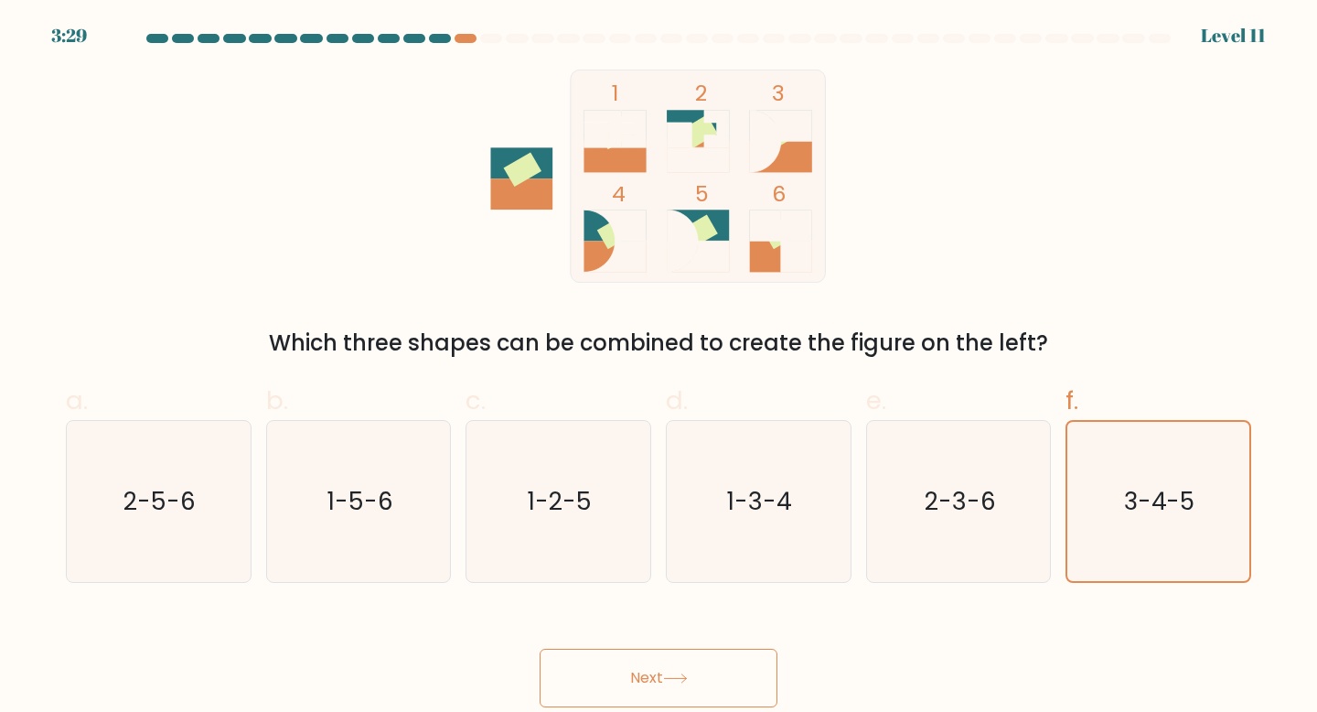
click at [681, 693] on button "Next" at bounding box center [659, 677] width 238 height 59
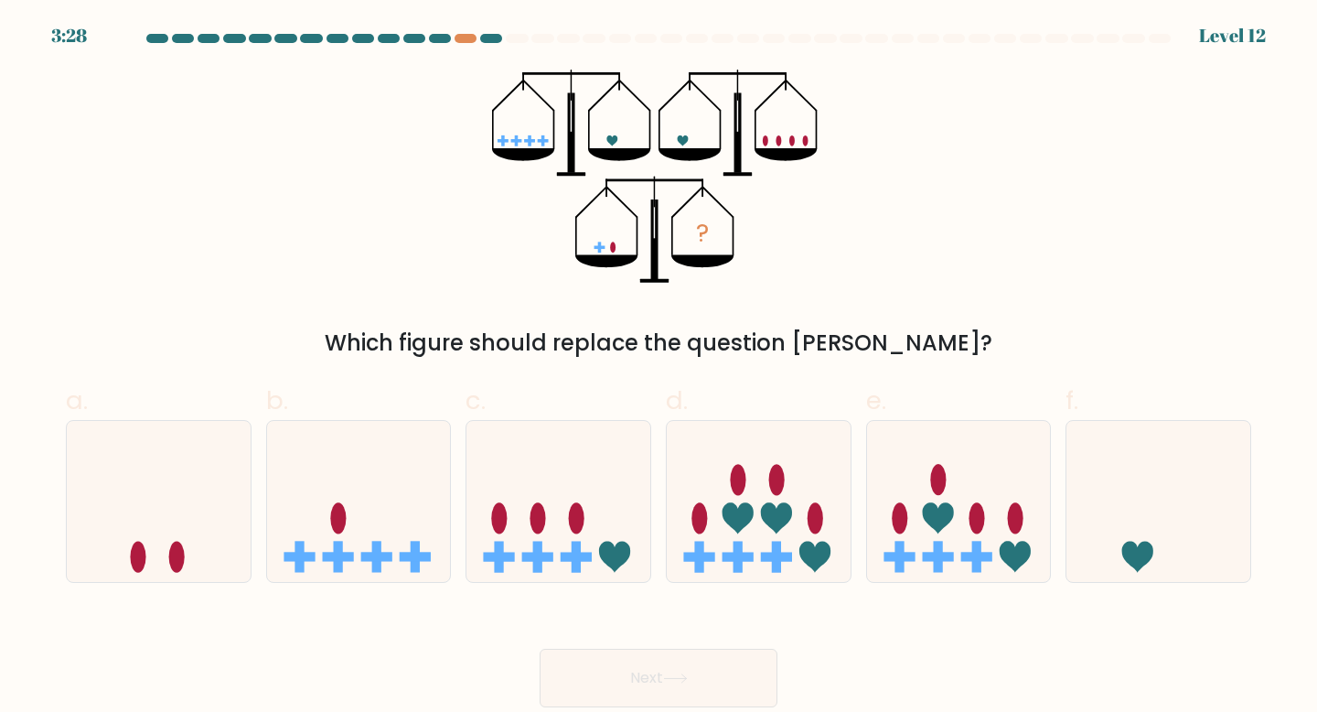
click at [682, 677] on icon at bounding box center [675, 678] width 25 height 10
click at [1023, 287] on div "? Which figure should replace the question mark?" at bounding box center [658, 215] width 1207 height 290
click at [96, 511] on icon at bounding box center [159, 501] width 184 height 152
click at [659, 368] on input "a." at bounding box center [659, 362] width 1 height 12
radio input "true"
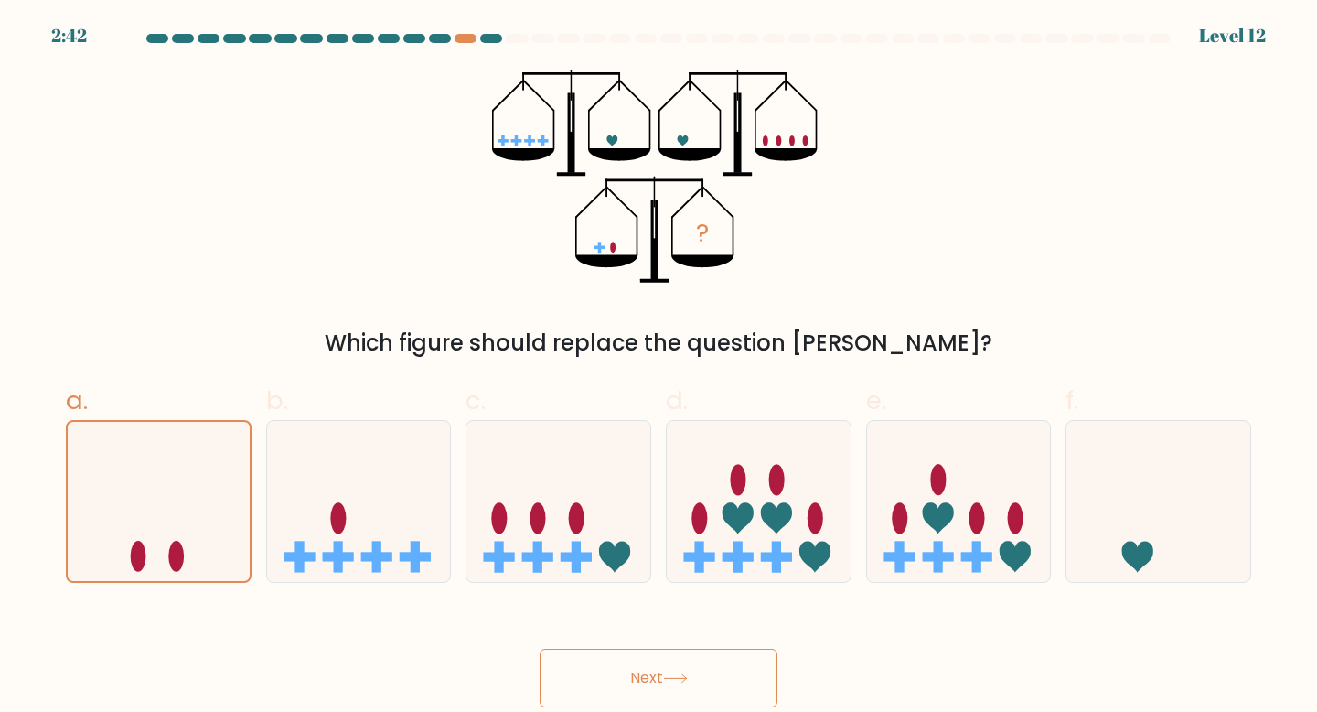
click at [712, 680] on button "Next" at bounding box center [659, 677] width 238 height 59
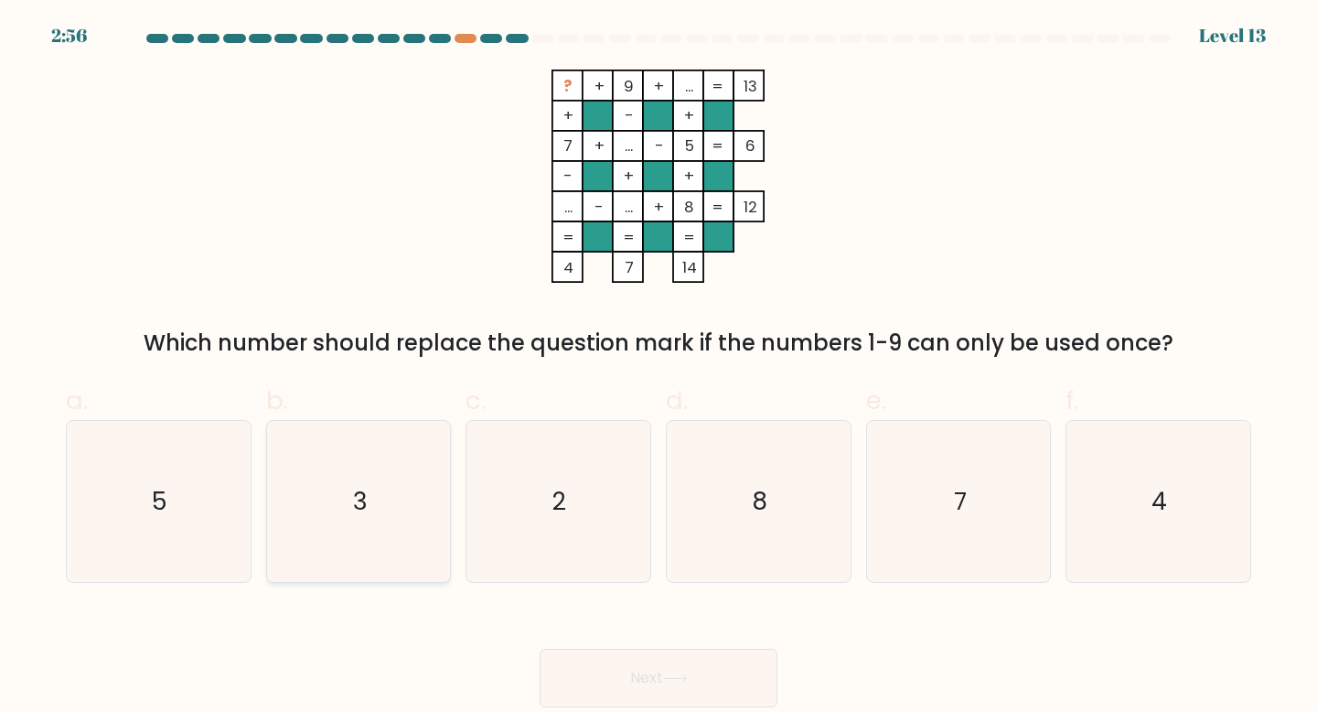
click at [370, 512] on icon "3" at bounding box center [359, 502] width 162 height 162
click at [659, 368] on input "b. 3" at bounding box center [659, 362] width 1 height 12
radio input "true"
click at [681, 676] on icon at bounding box center [675, 678] width 25 height 10
click at [687, 683] on icon at bounding box center [675, 678] width 25 height 10
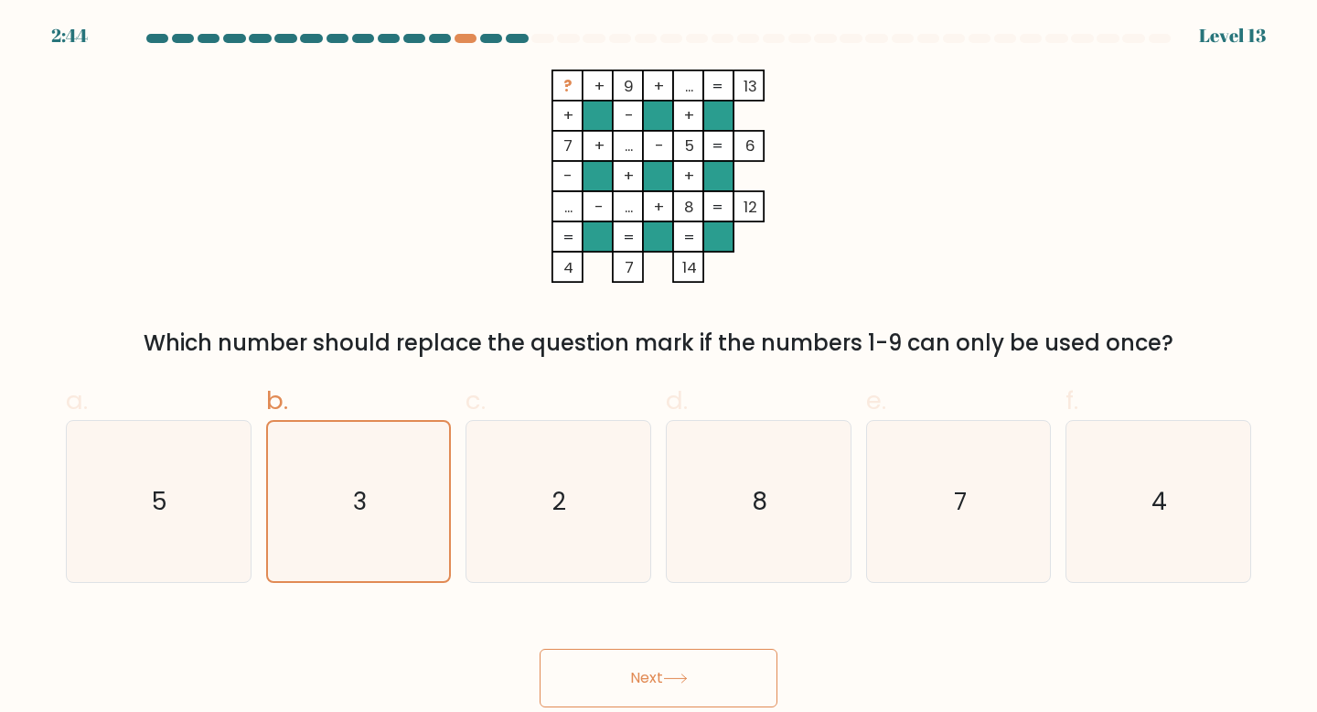
click at [724, 677] on button "Next" at bounding box center [659, 677] width 238 height 59
click at [631, 676] on button "Next" at bounding box center [659, 677] width 238 height 59
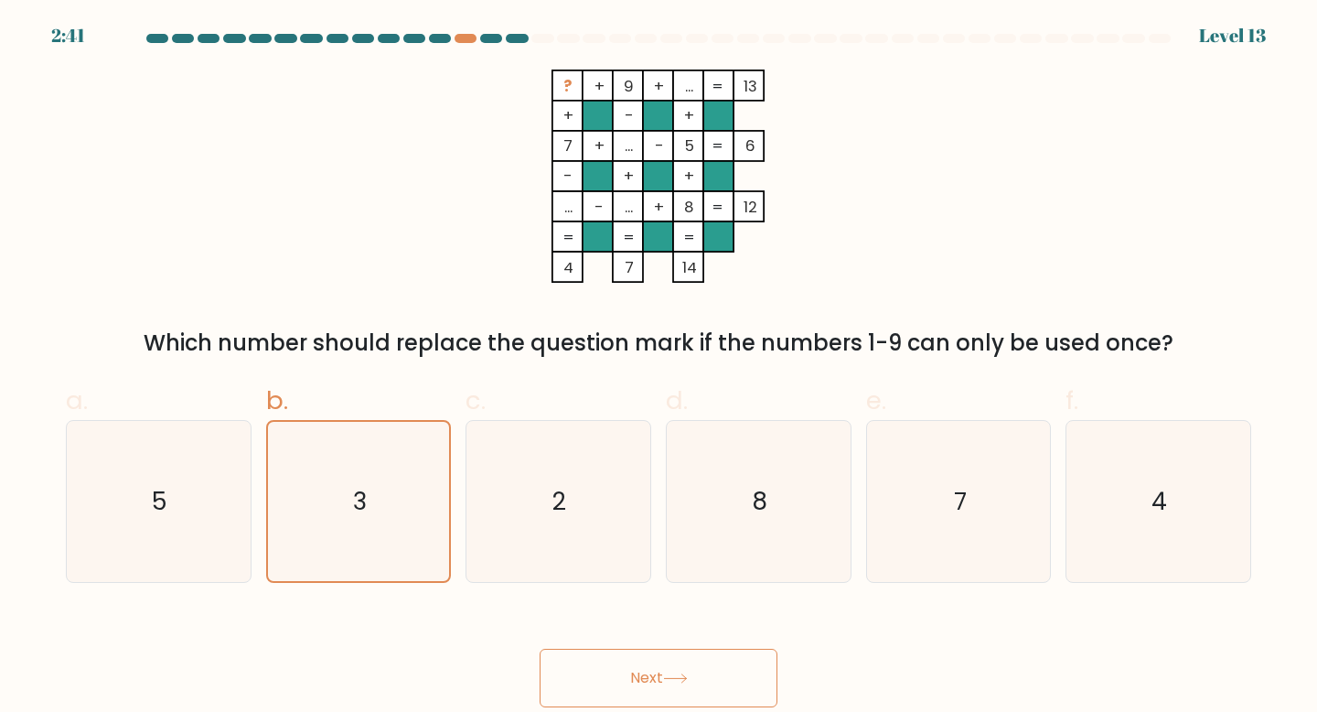
click at [631, 676] on button "Next" at bounding box center [659, 677] width 238 height 59
click at [688, 690] on button "Next" at bounding box center [659, 677] width 238 height 59
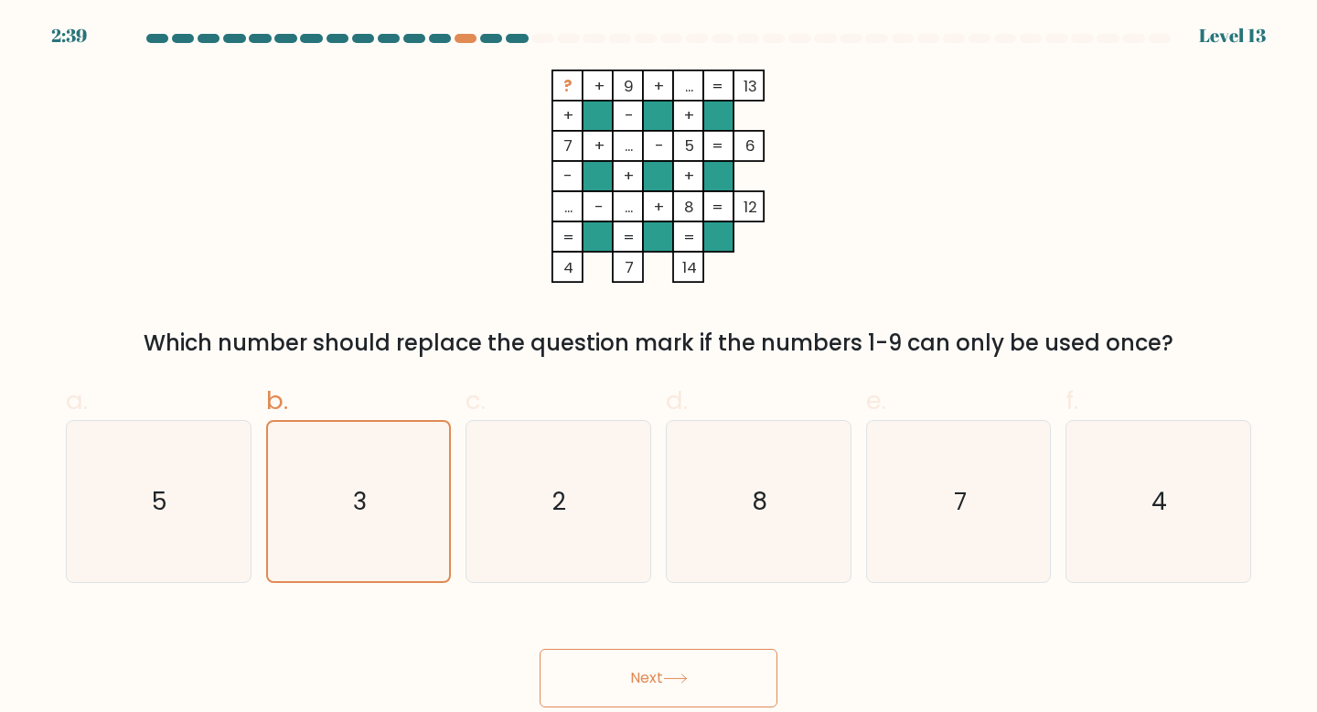
click at [683, 664] on button "Next" at bounding box center [659, 677] width 238 height 59
click at [706, 680] on button "Next" at bounding box center [659, 677] width 238 height 59
click at [683, 682] on icon at bounding box center [675, 678] width 25 height 10
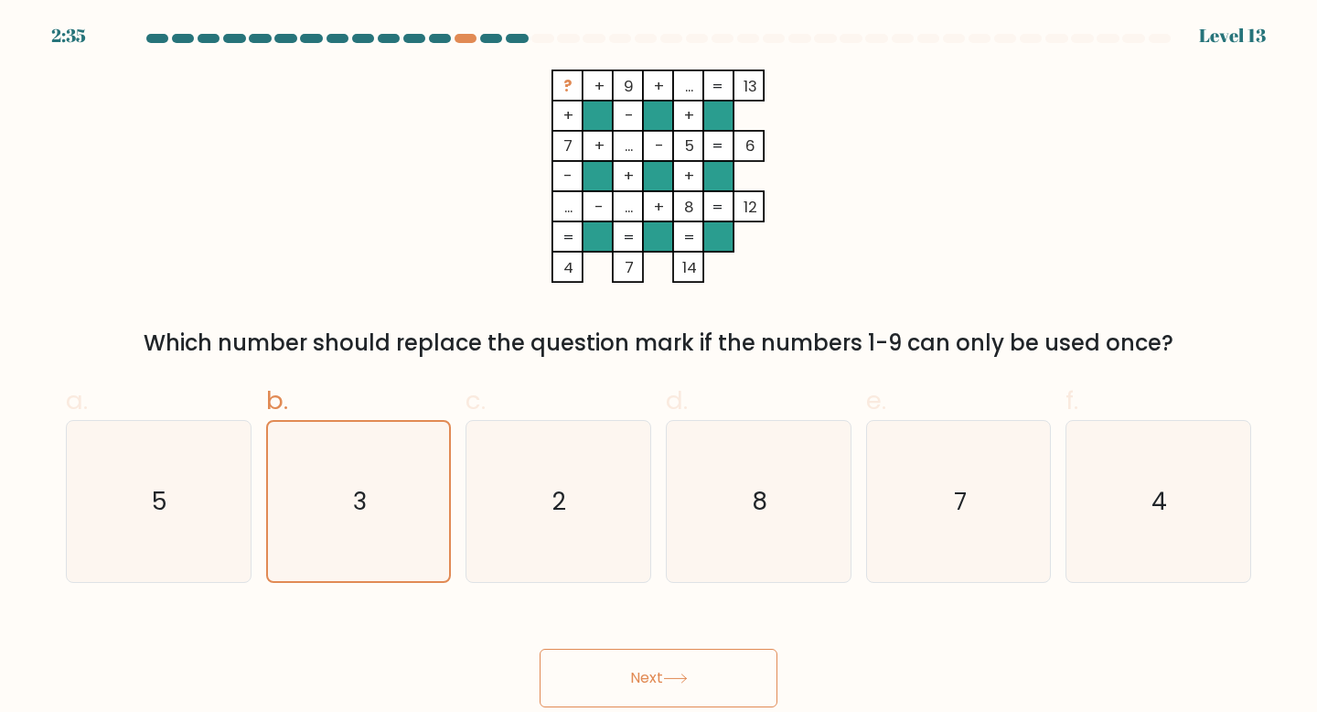
click at [683, 682] on icon at bounding box center [675, 678] width 25 height 10
click at [785, 666] on div "Next" at bounding box center [658, 656] width 1207 height 102
click at [638, 658] on button "Next" at bounding box center [659, 677] width 238 height 59
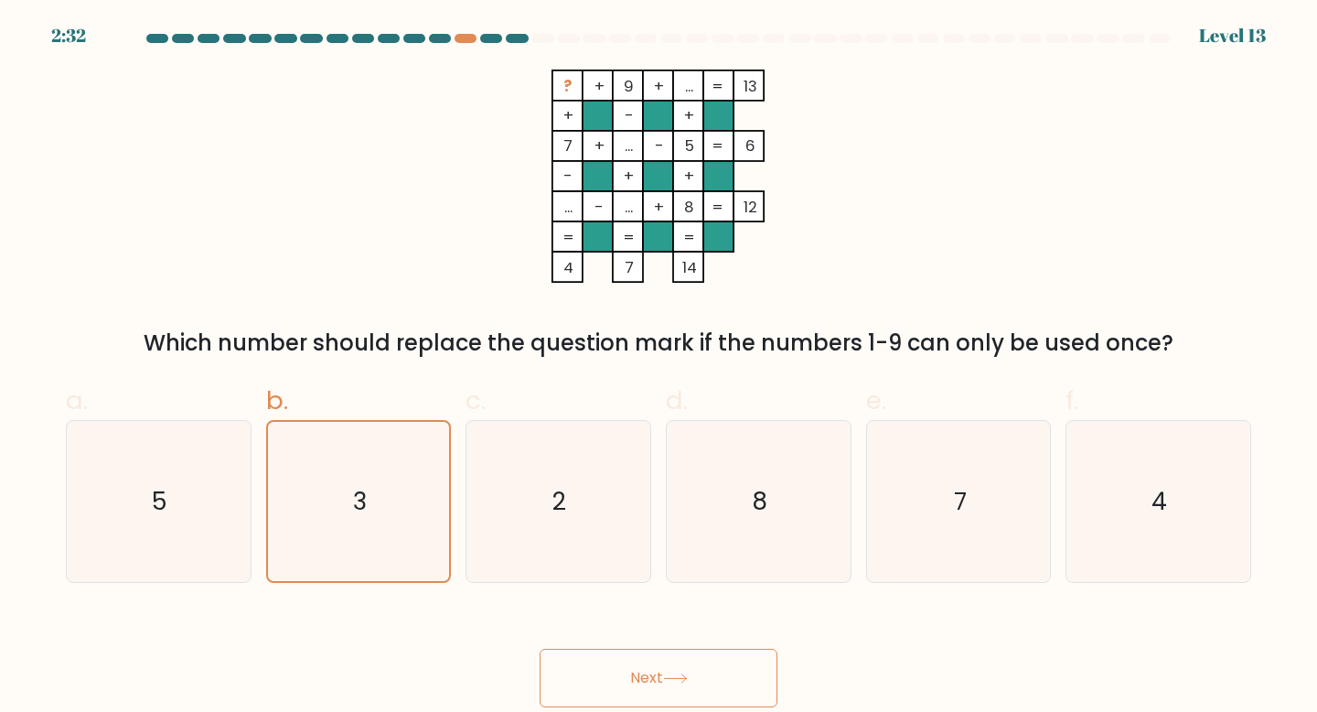
click at [638, 658] on button "Next" at bounding box center [659, 677] width 238 height 59
click at [573, 518] on icon "2" at bounding box center [558, 502] width 162 height 162
click at [659, 368] on input "c. 2" at bounding box center [659, 362] width 1 height 12
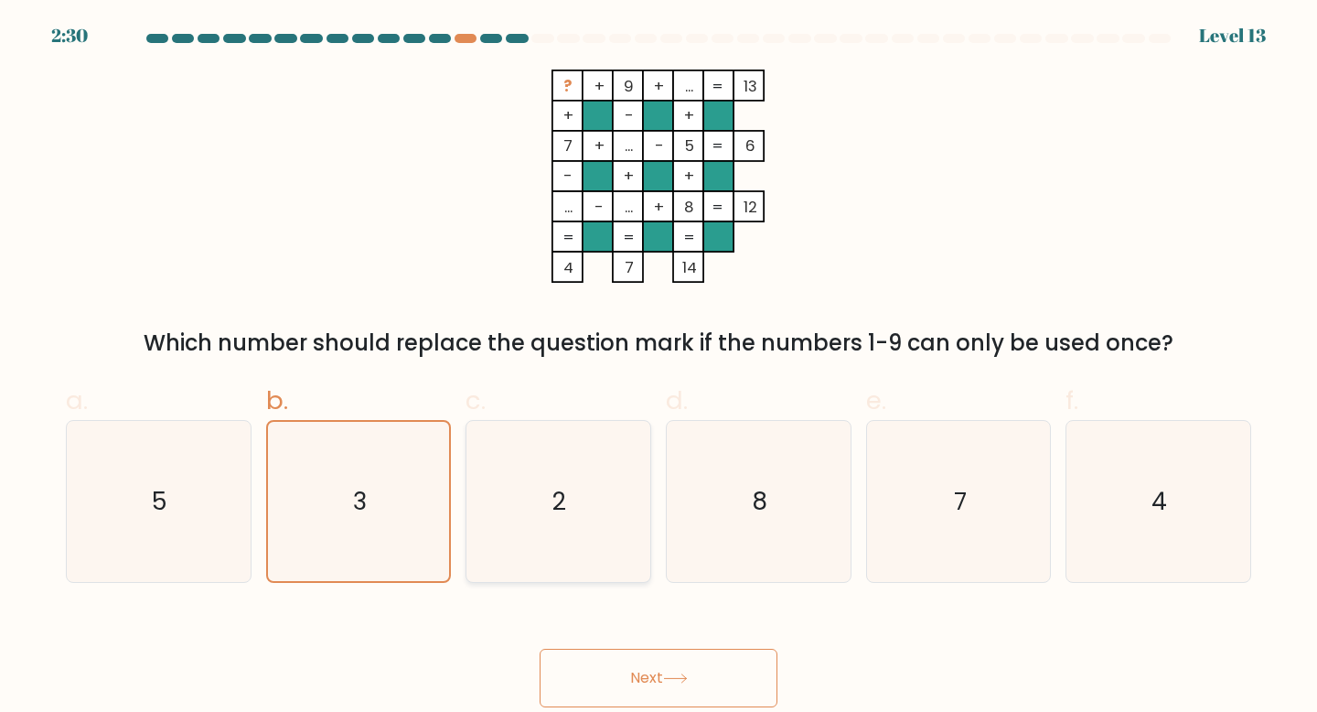
radio input "true"
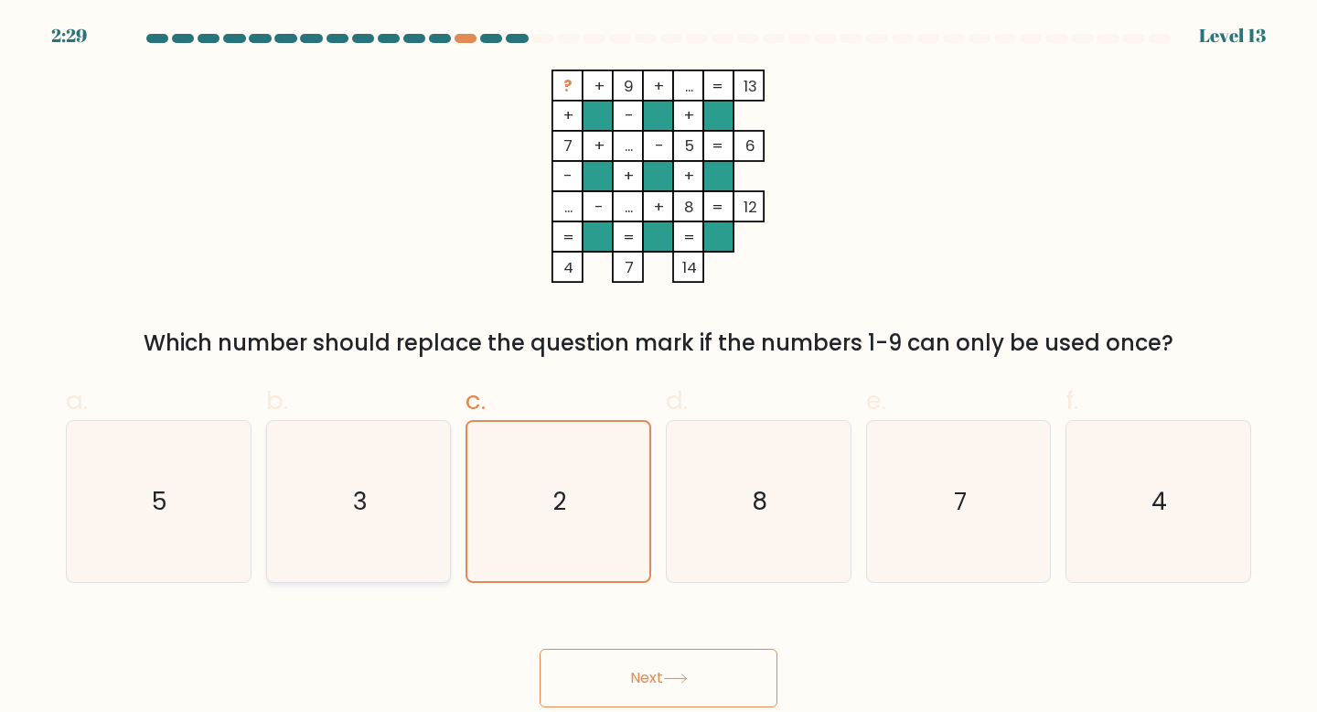
click at [410, 486] on icon "3" at bounding box center [359, 502] width 162 height 162
click at [659, 368] on input "b. 3" at bounding box center [659, 362] width 1 height 12
radio input "true"
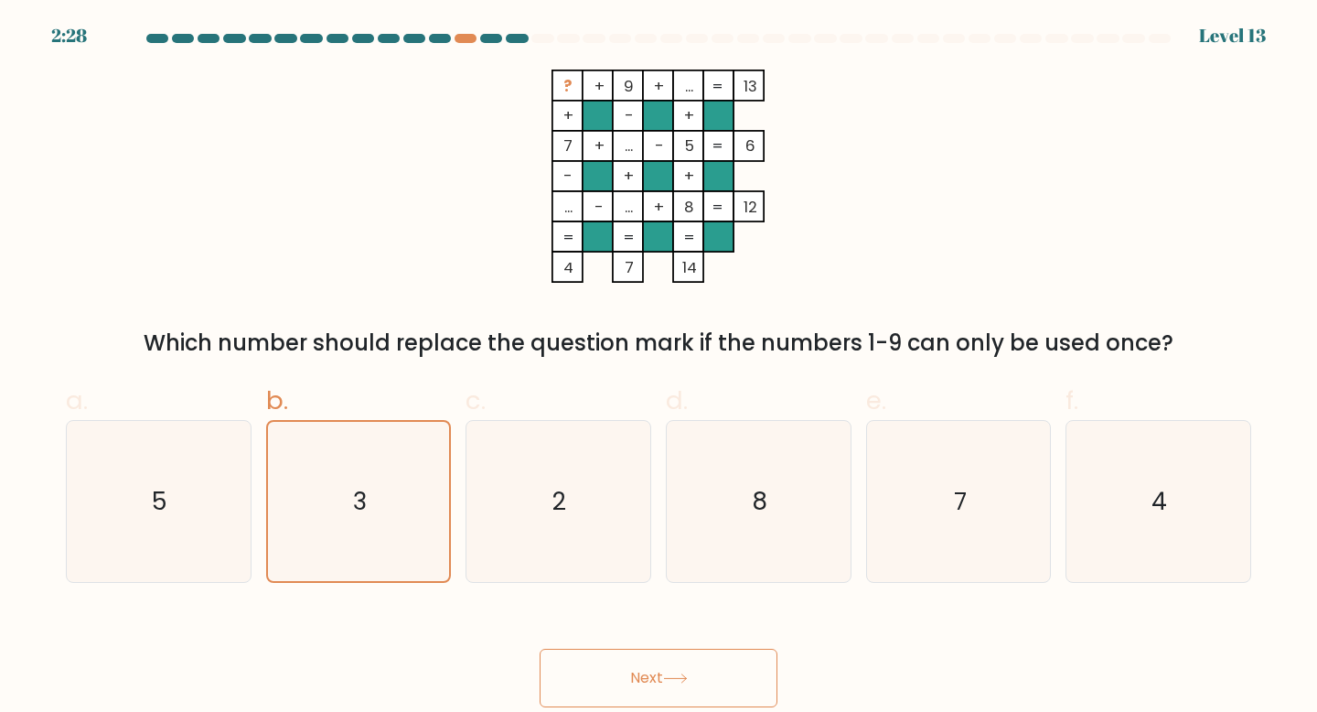
click at [609, 669] on button "Next" at bounding box center [659, 677] width 238 height 59
click at [644, 678] on button "Next" at bounding box center [659, 677] width 238 height 59
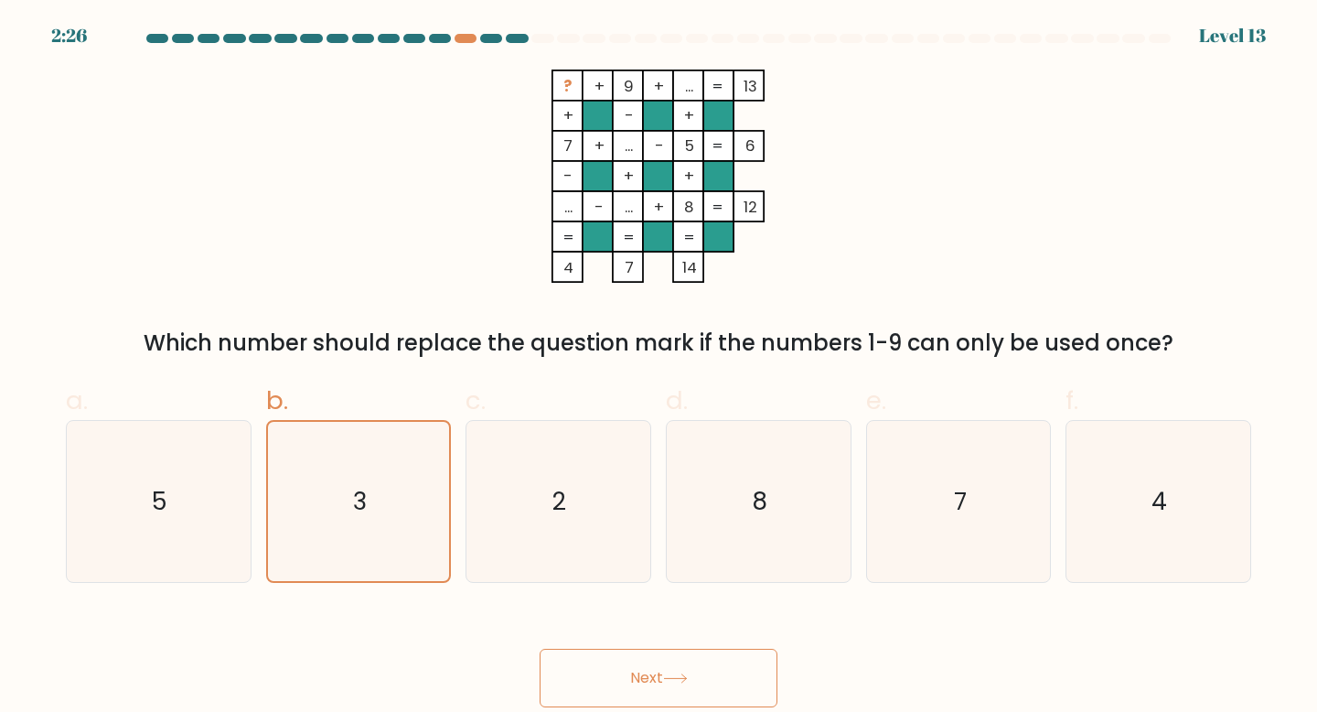
click at [689, 685] on button "Next" at bounding box center [659, 677] width 238 height 59
click at [764, 685] on button "Next" at bounding box center [659, 677] width 238 height 59
click at [776, 665] on button "Next" at bounding box center [659, 677] width 238 height 59
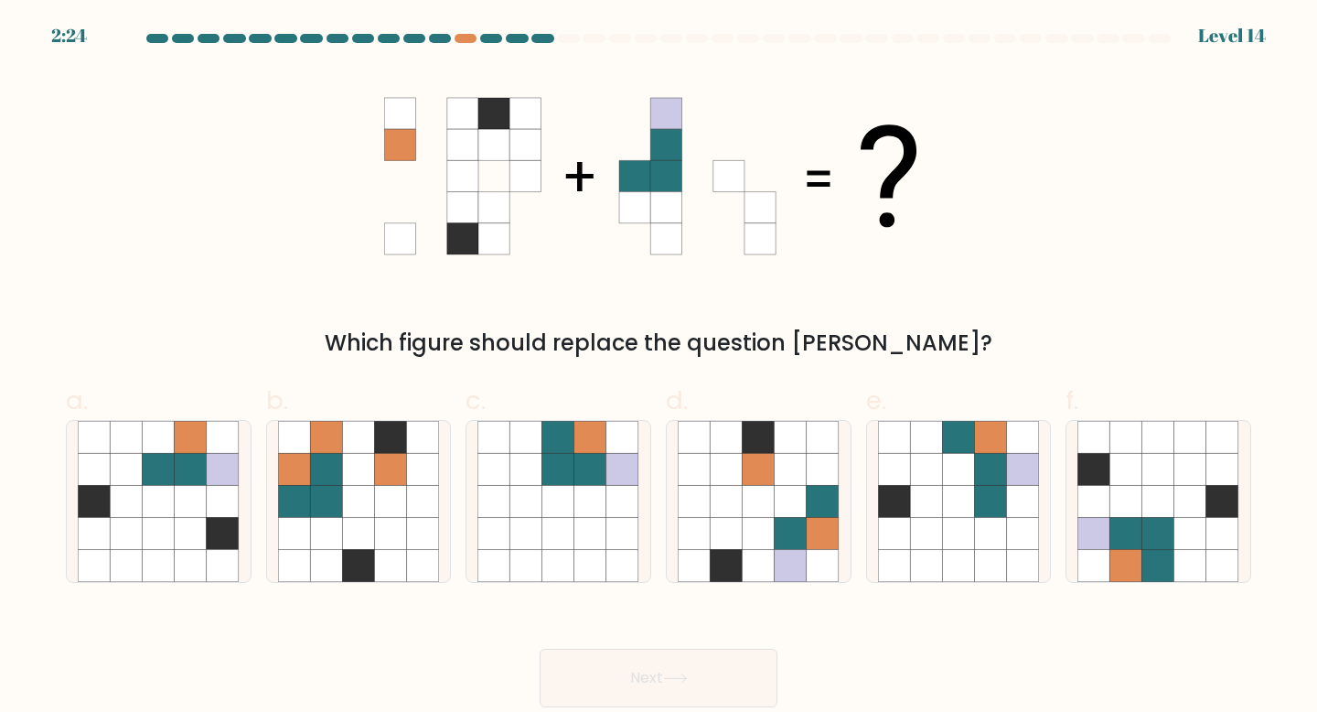
click at [776, 665] on button "Next" at bounding box center [659, 677] width 238 height 59
click at [1157, 514] on icon at bounding box center [1158, 501] width 32 height 32
click at [659, 368] on input "f." at bounding box center [659, 362] width 1 height 12
radio input "true"
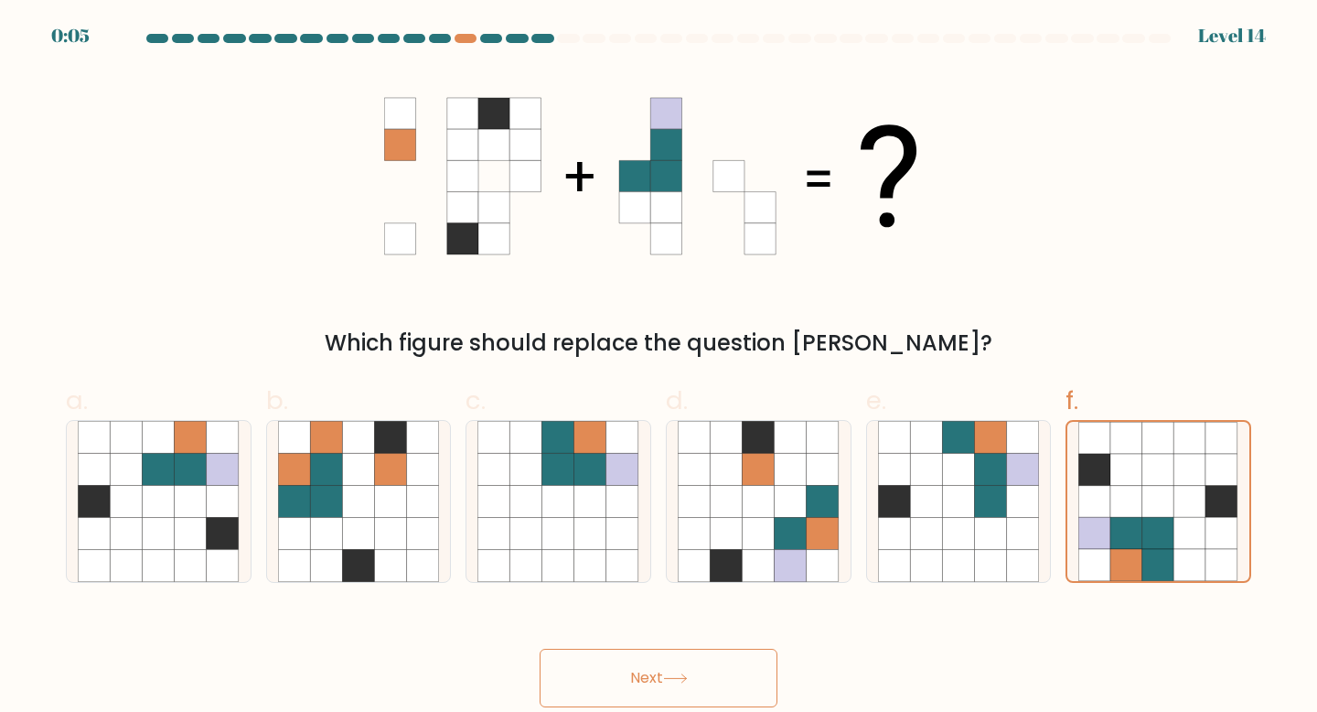
click at [700, 673] on button "Next" at bounding box center [659, 677] width 238 height 59
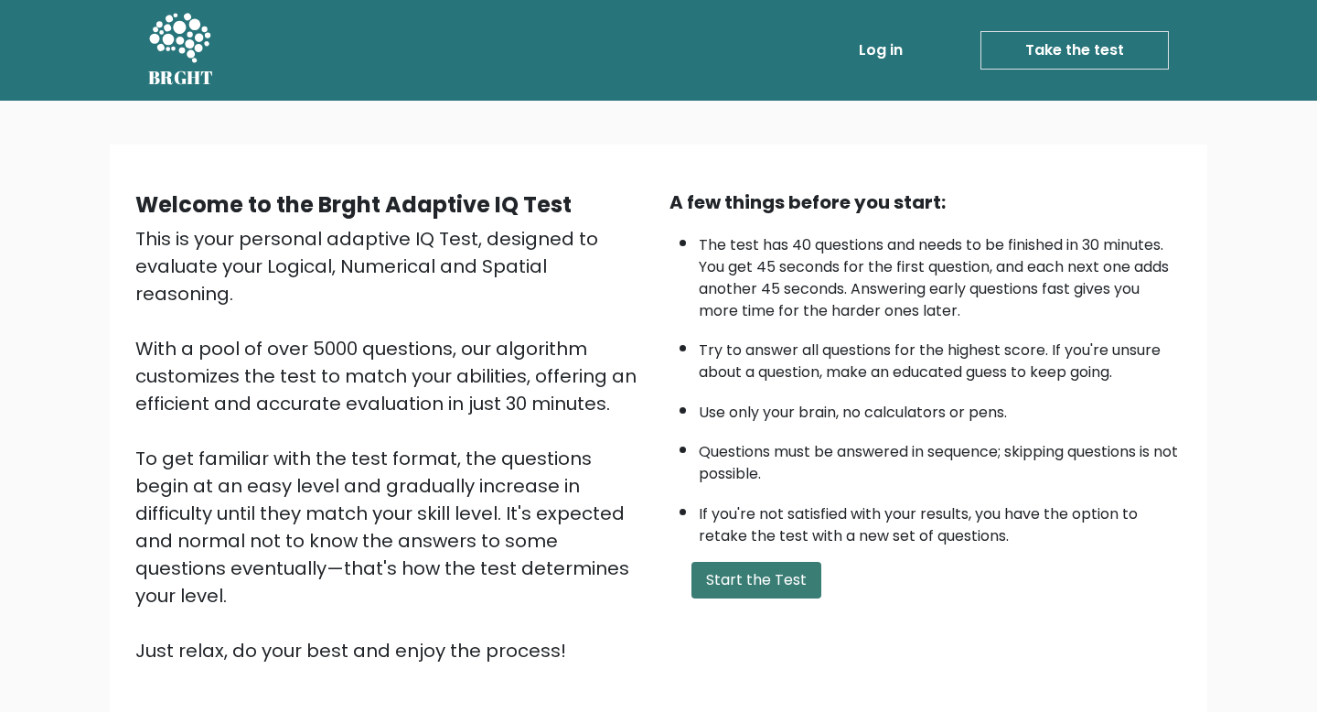
click at [782, 591] on button "Start the Test" at bounding box center [756, 580] width 130 height 37
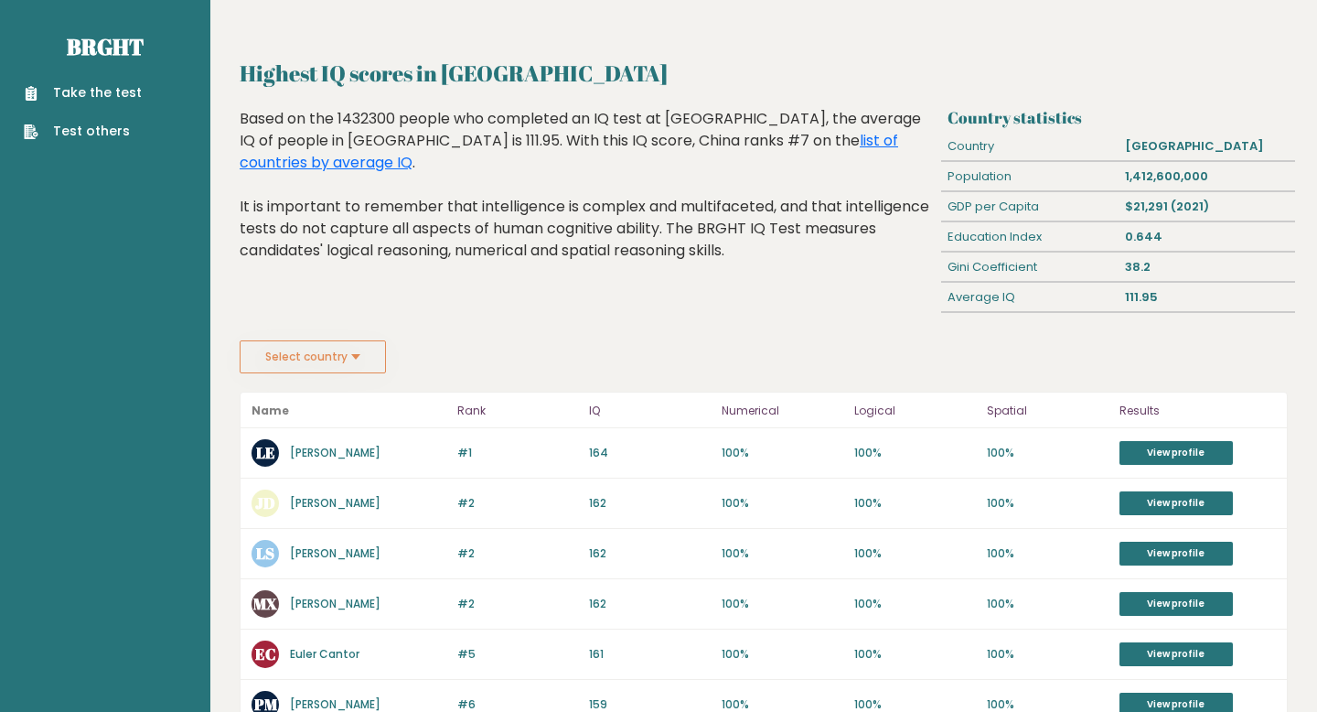
click at [121, 96] on link "Take the test" at bounding box center [83, 92] width 118 height 19
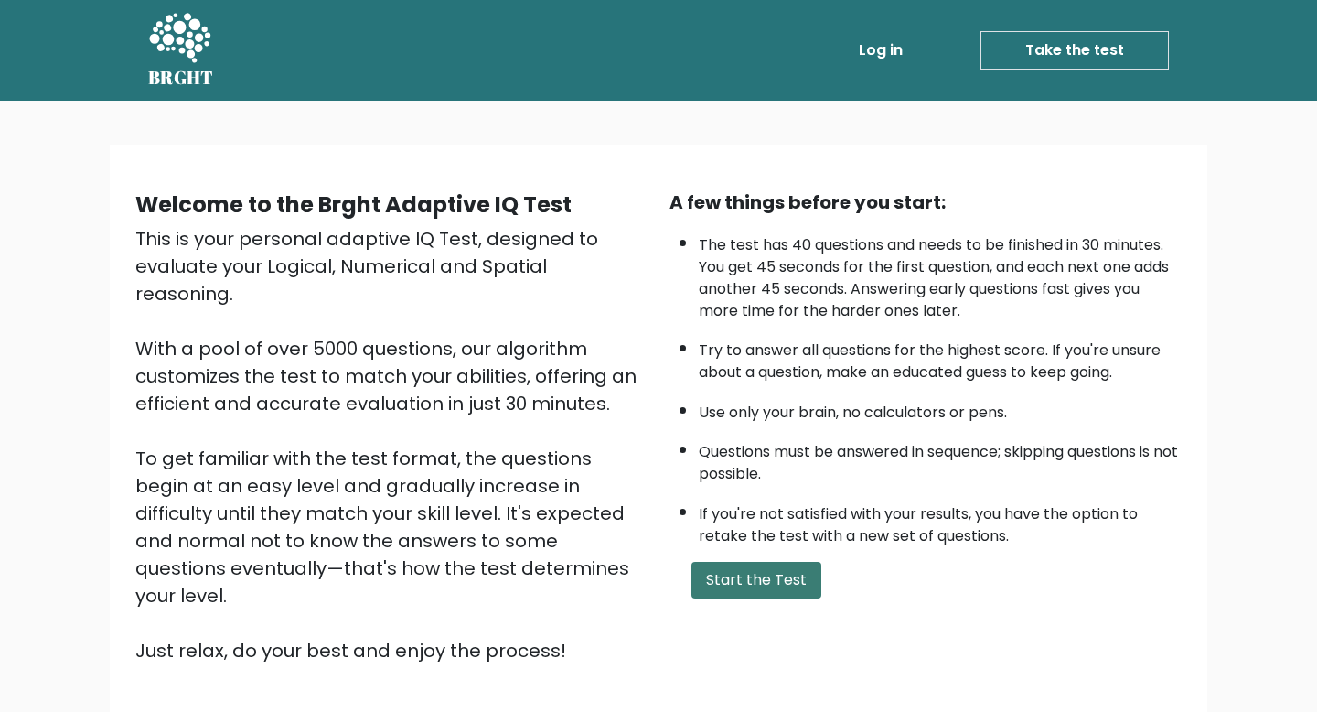
click at [751, 591] on button "Start the Test" at bounding box center [756, 580] width 130 height 37
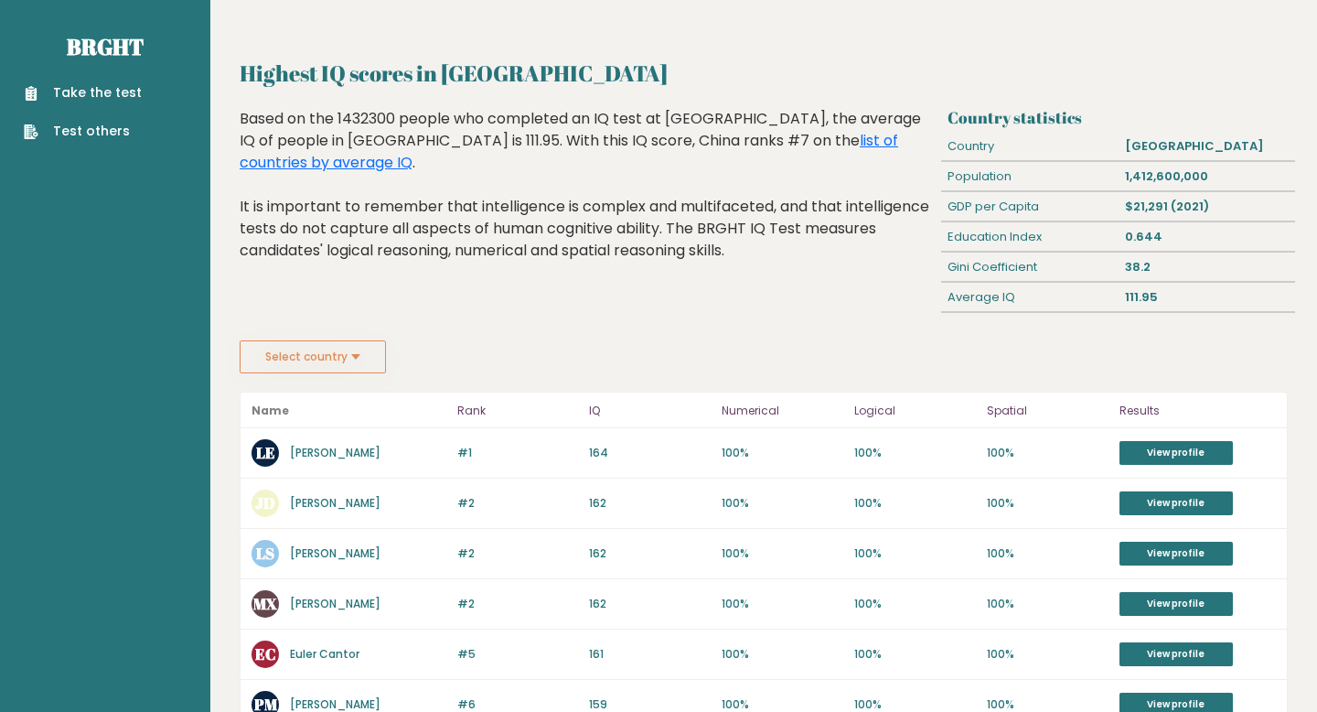
click at [366, 348] on button "Select country" at bounding box center [313, 356] width 146 height 33
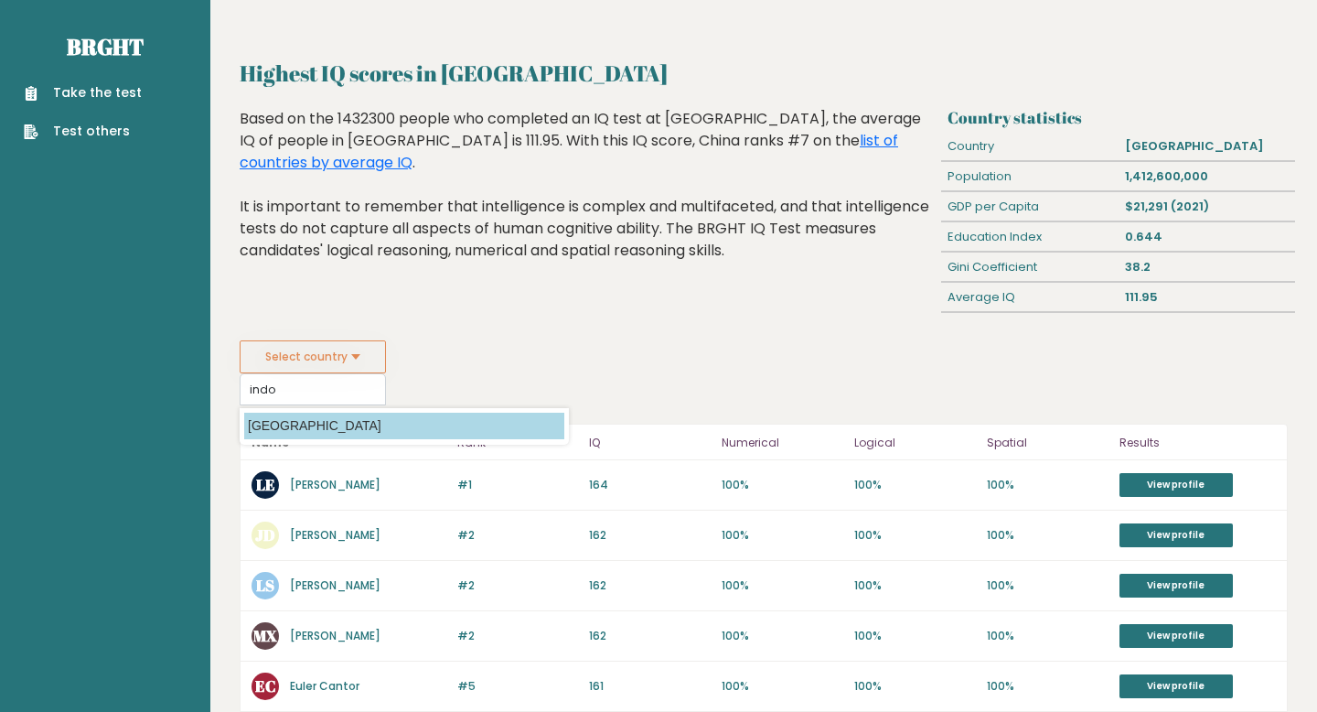
click at [363, 427] on option "[GEOGRAPHIC_DATA]" at bounding box center [404, 425] width 320 height 27
type input "[GEOGRAPHIC_DATA]"
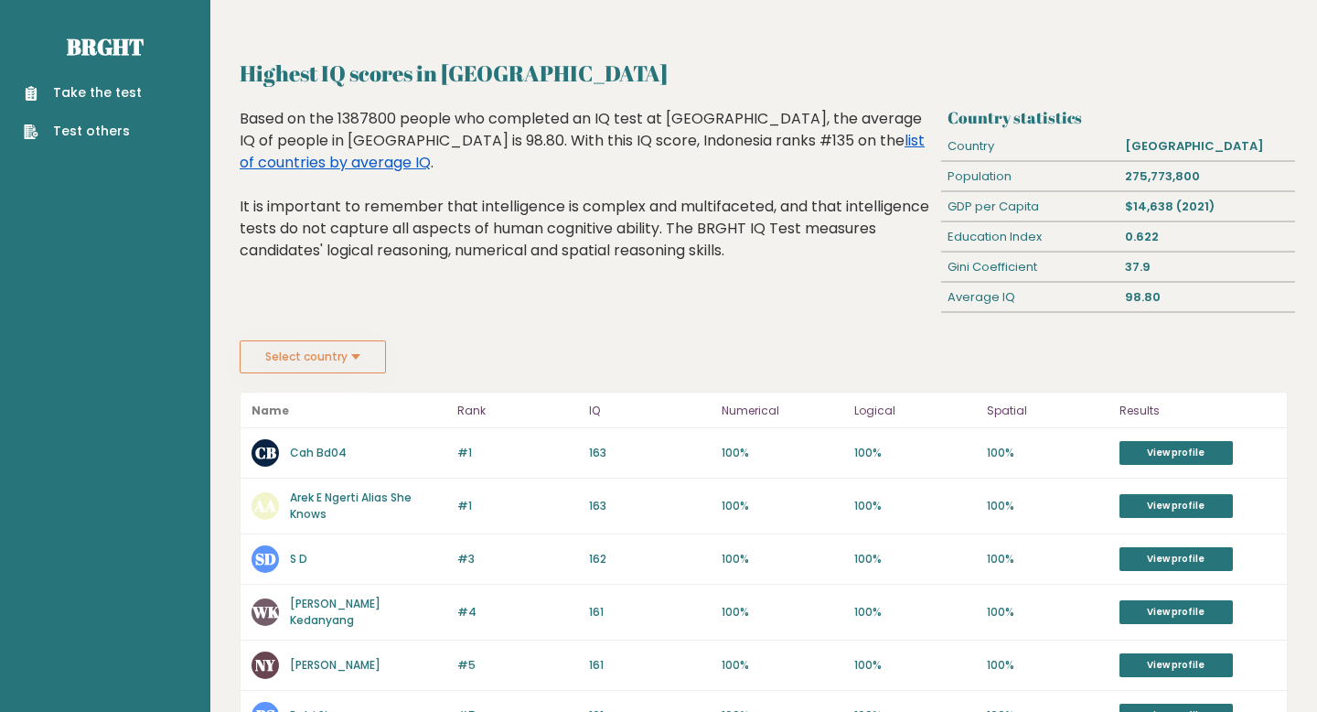
click at [814, 145] on link "list of countries by average IQ" at bounding box center [582, 151] width 685 height 43
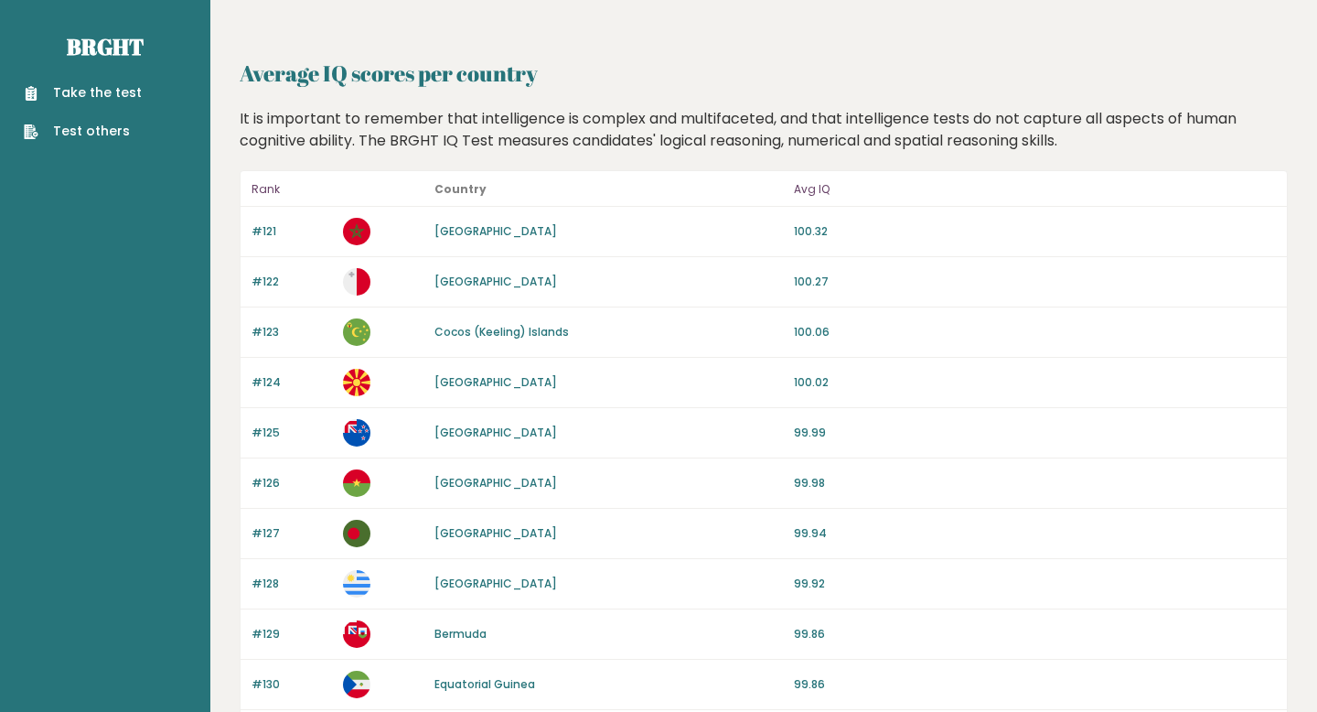
click at [121, 91] on link "Take the test" at bounding box center [83, 92] width 118 height 19
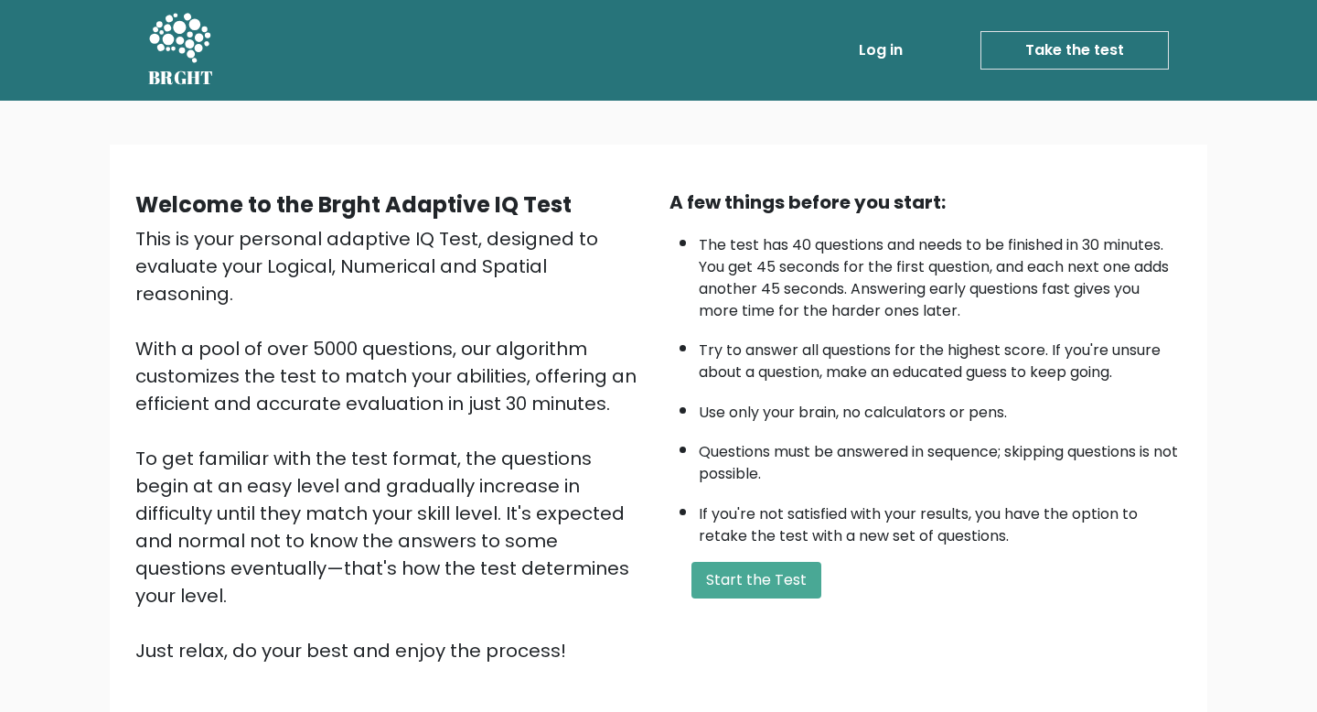
click at [1072, 59] on link "Take the test" at bounding box center [1074, 50] width 188 height 38
click at [733, 575] on button "Start the Test" at bounding box center [756, 580] width 130 height 37
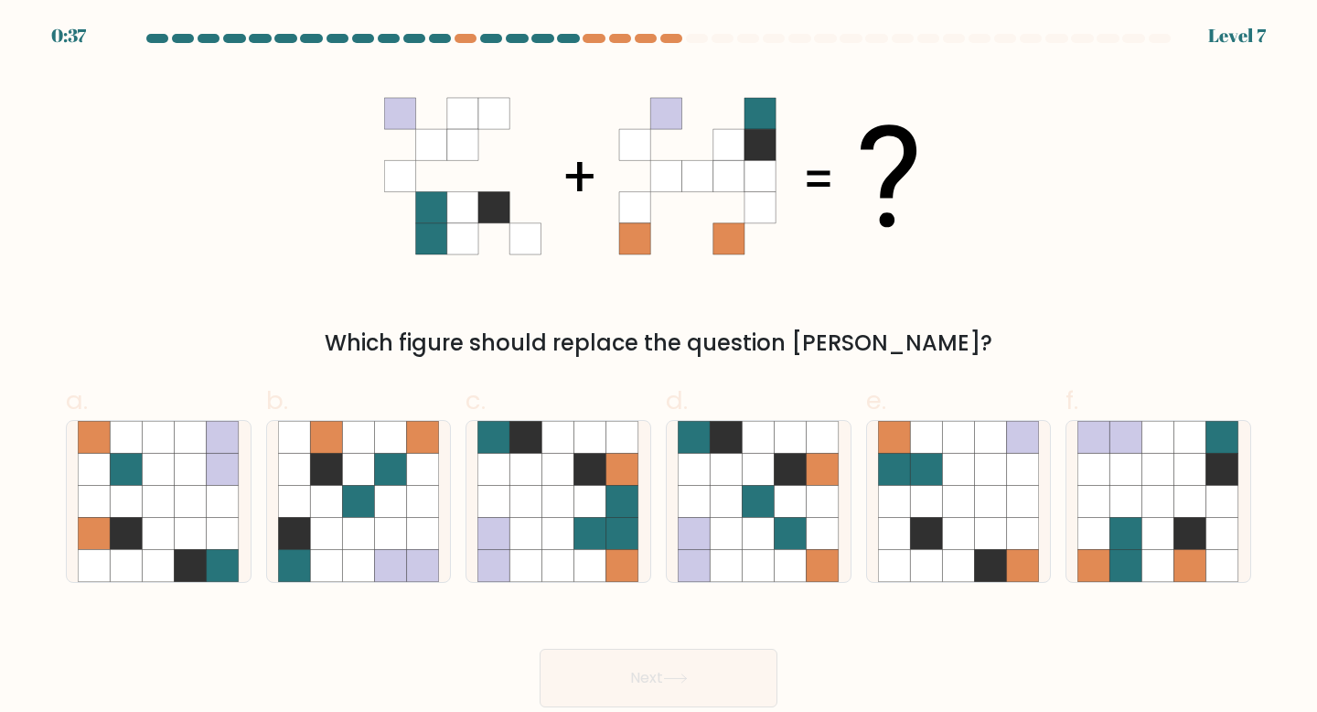
click at [629, 43] on div at bounding box center [658, 42] width 1207 height 16
click at [652, 36] on div at bounding box center [646, 38] width 22 height 9
click at [646, 41] on div at bounding box center [646, 38] width 22 height 9
click at [669, 38] on div at bounding box center [671, 38] width 22 height 9
click at [626, 38] on div at bounding box center [620, 38] width 22 height 9
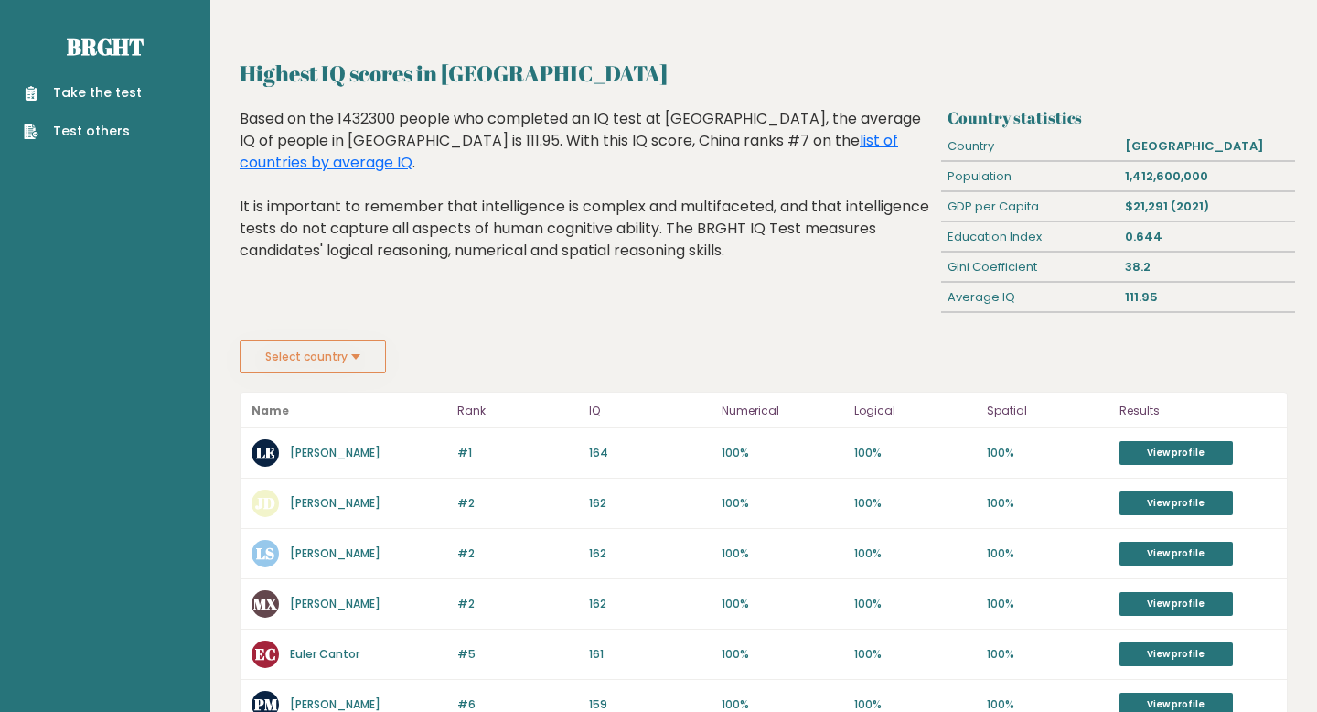
click at [93, 134] on link "Test others" at bounding box center [83, 131] width 118 height 19
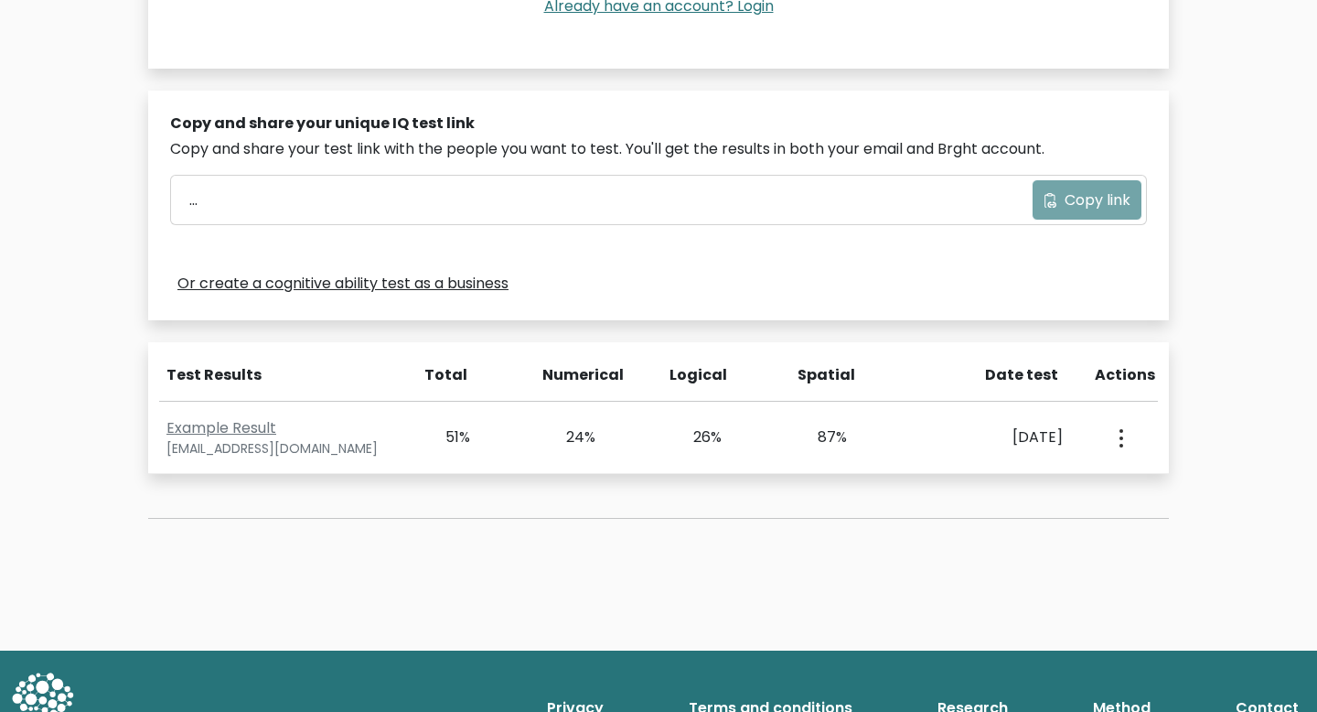
scroll to position [540, 0]
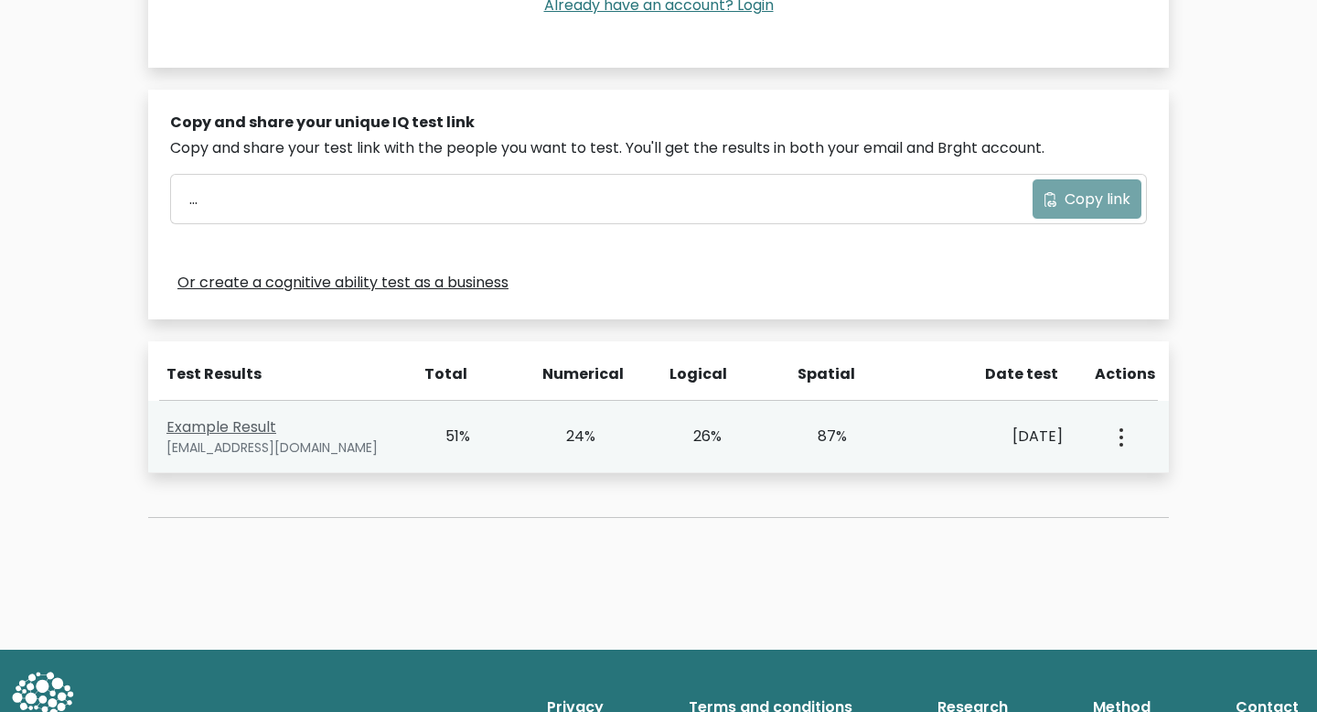
click at [210, 423] on link "Example Result" at bounding box center [221, 426] width 110 height 21
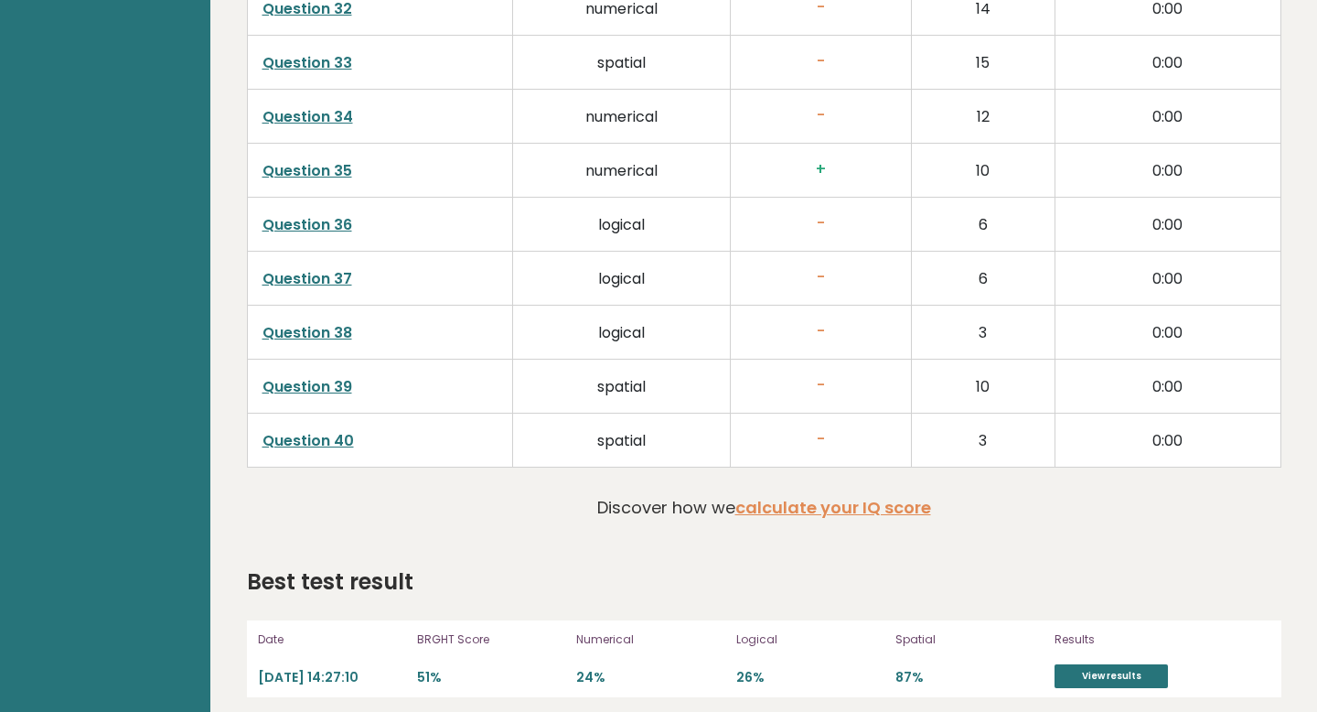
scroll to position [4518, 0]
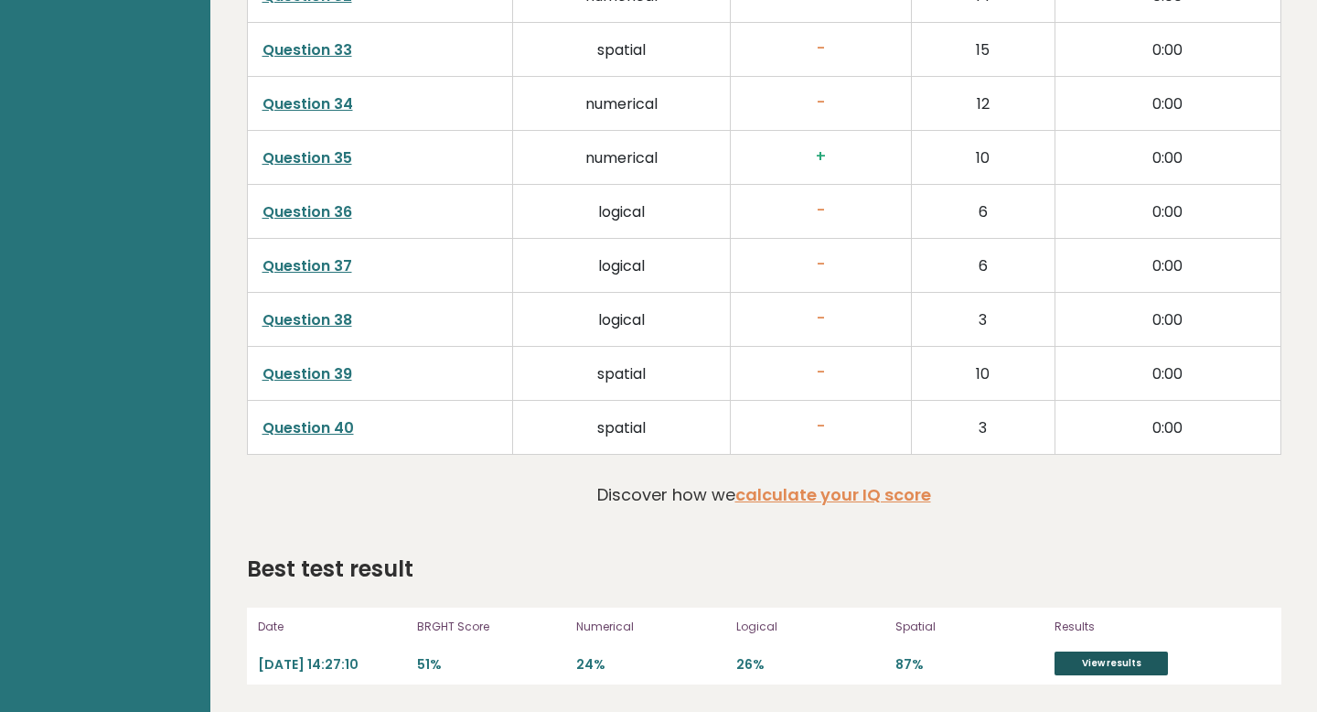
click at [1122, 657] on link "View results" at bounding box center [1111, 663] width 113 height 24
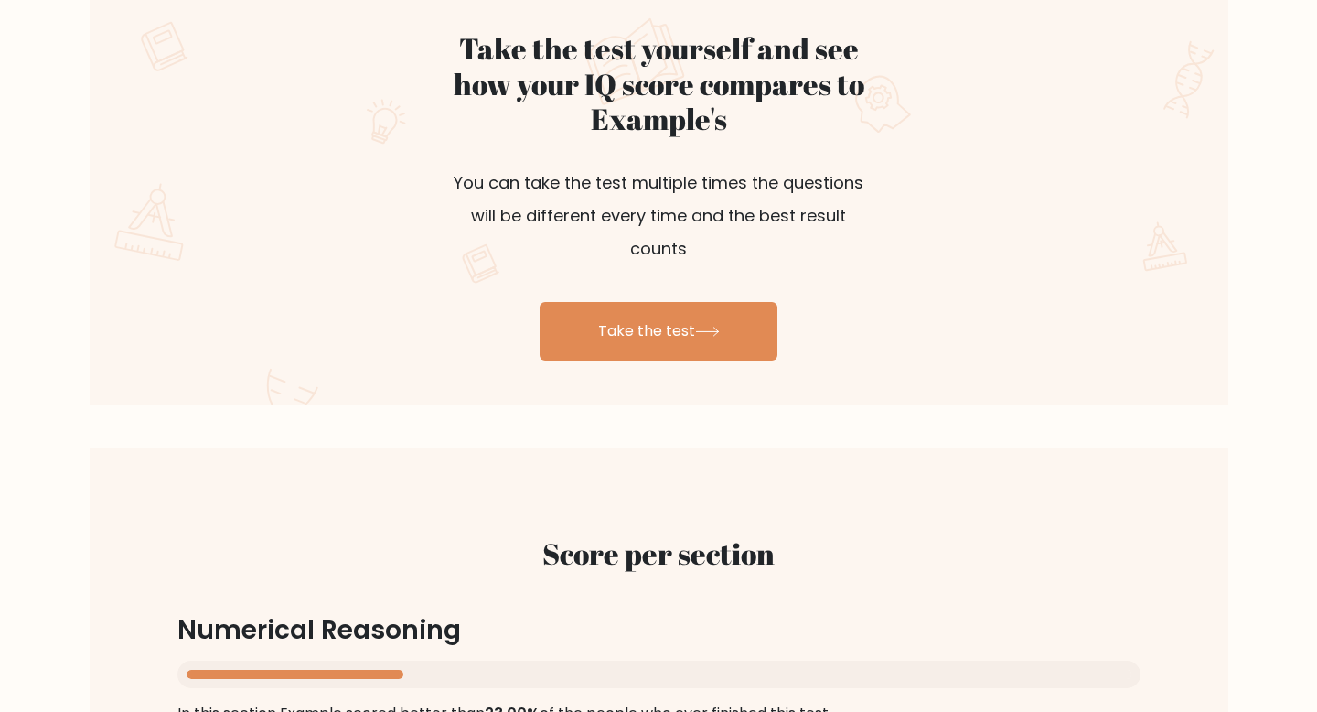
scroll to position [1074, 0]
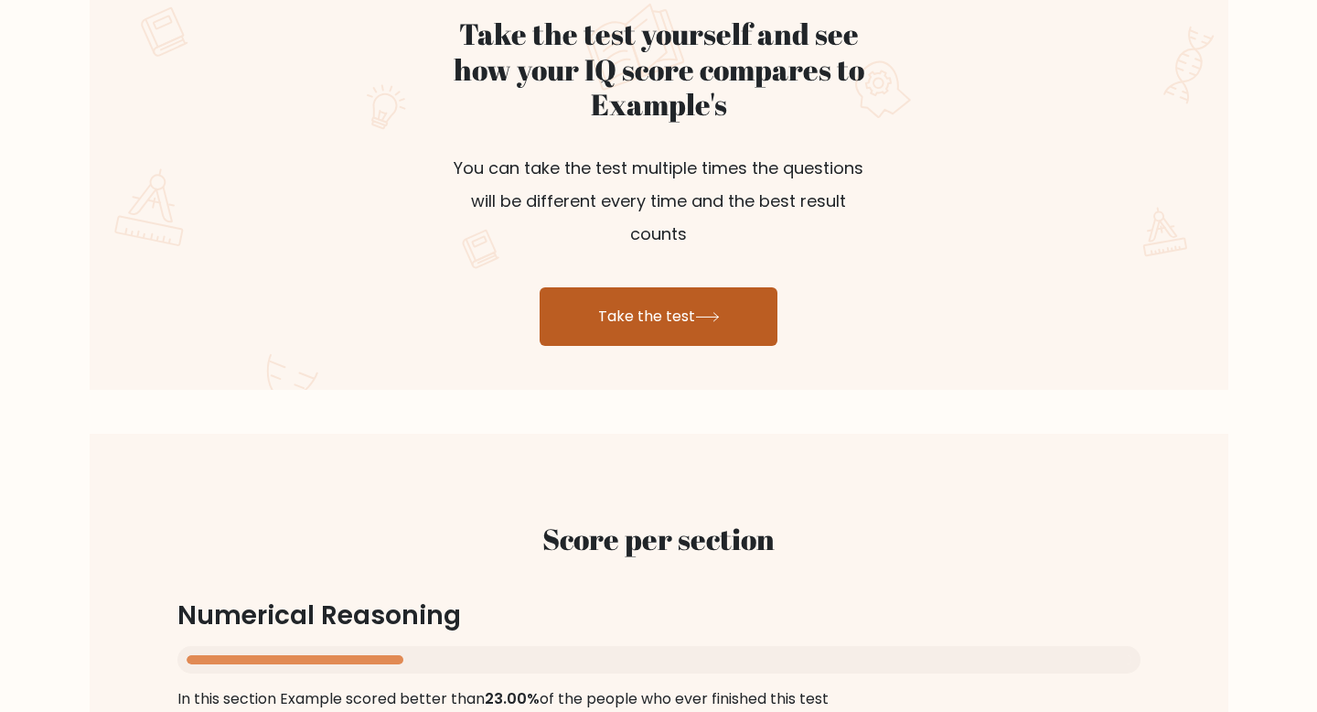
click at [758, 298] on link "Take the test" at bounding box center [659, 316] width 238 height 59
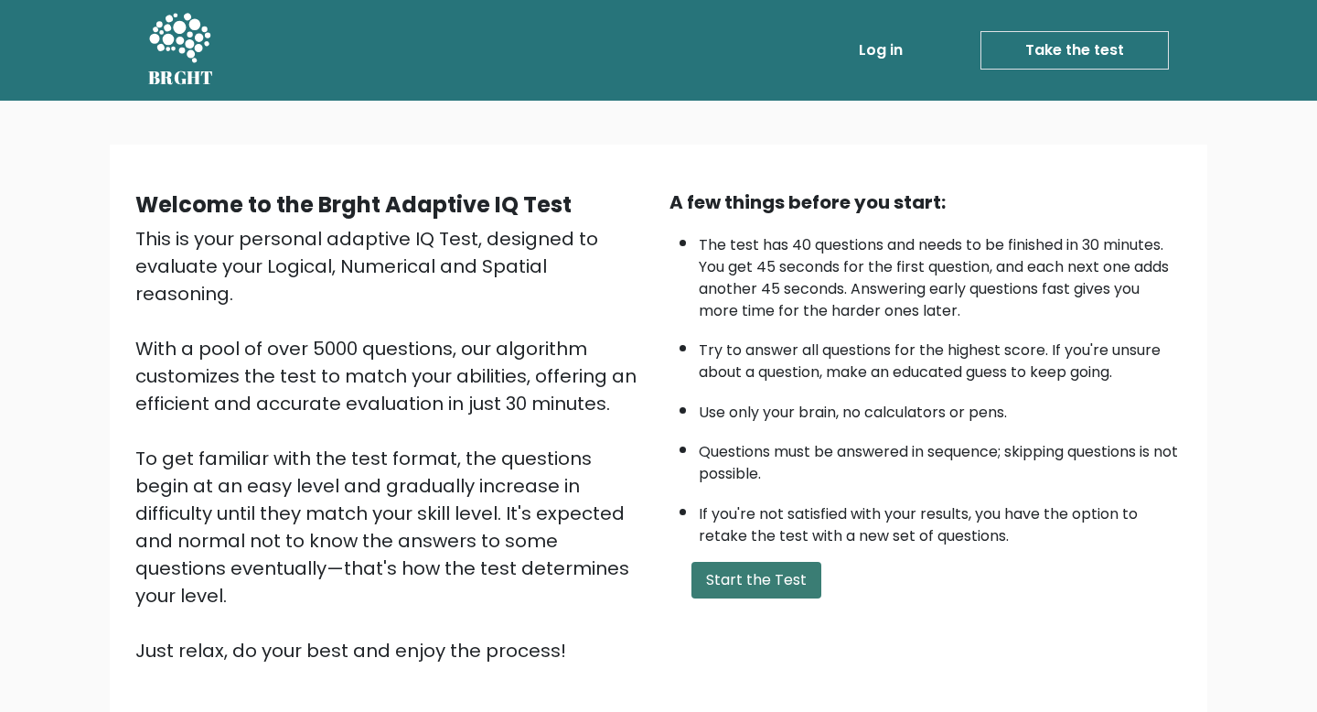
click at [785, 579] on button "Start the Test" at bounding box center [756, 580] width 130 height 37
